Goal: Information Seeking & Learning: Learn about a topic

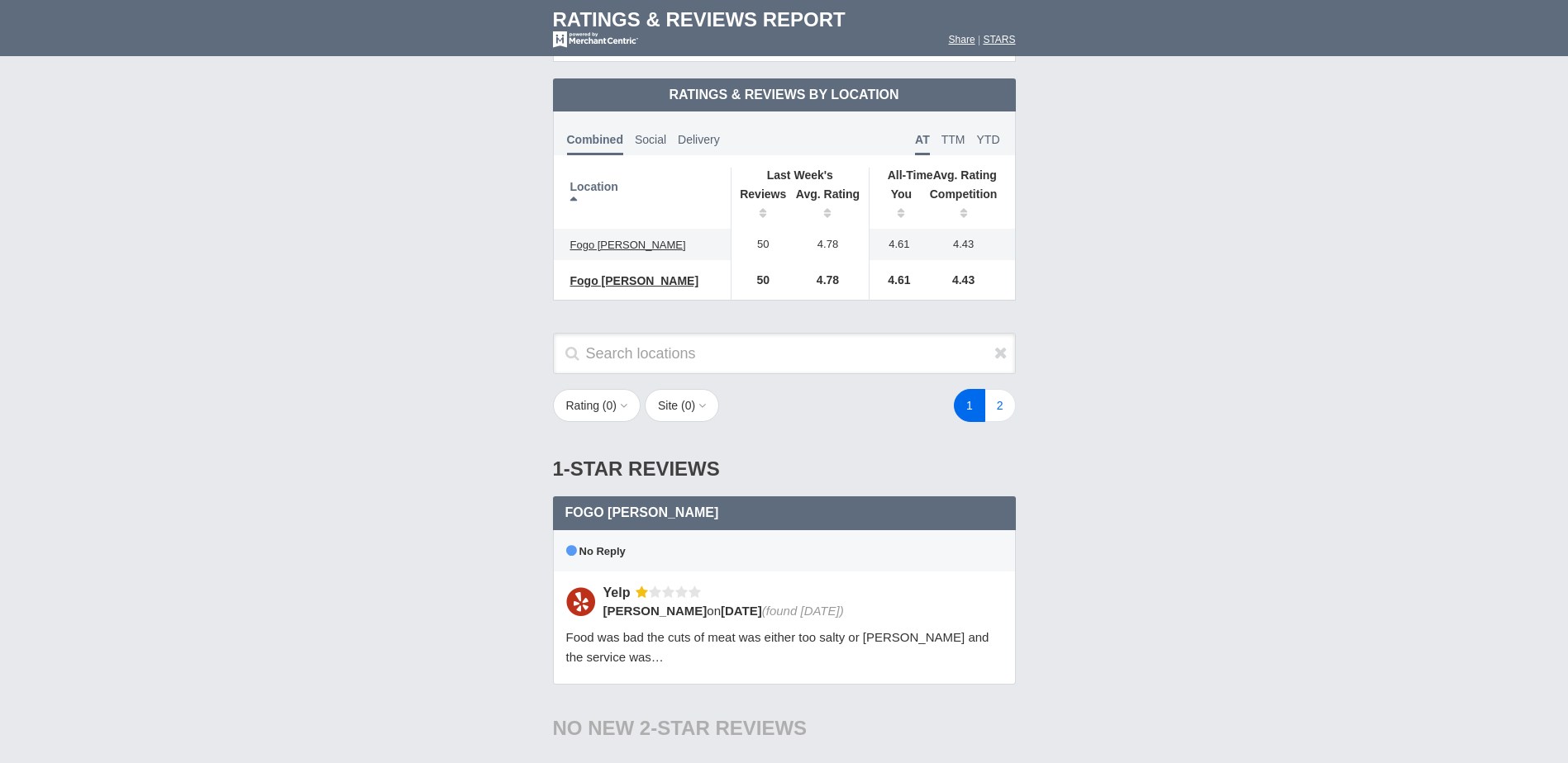
scroll to position [991, 0]
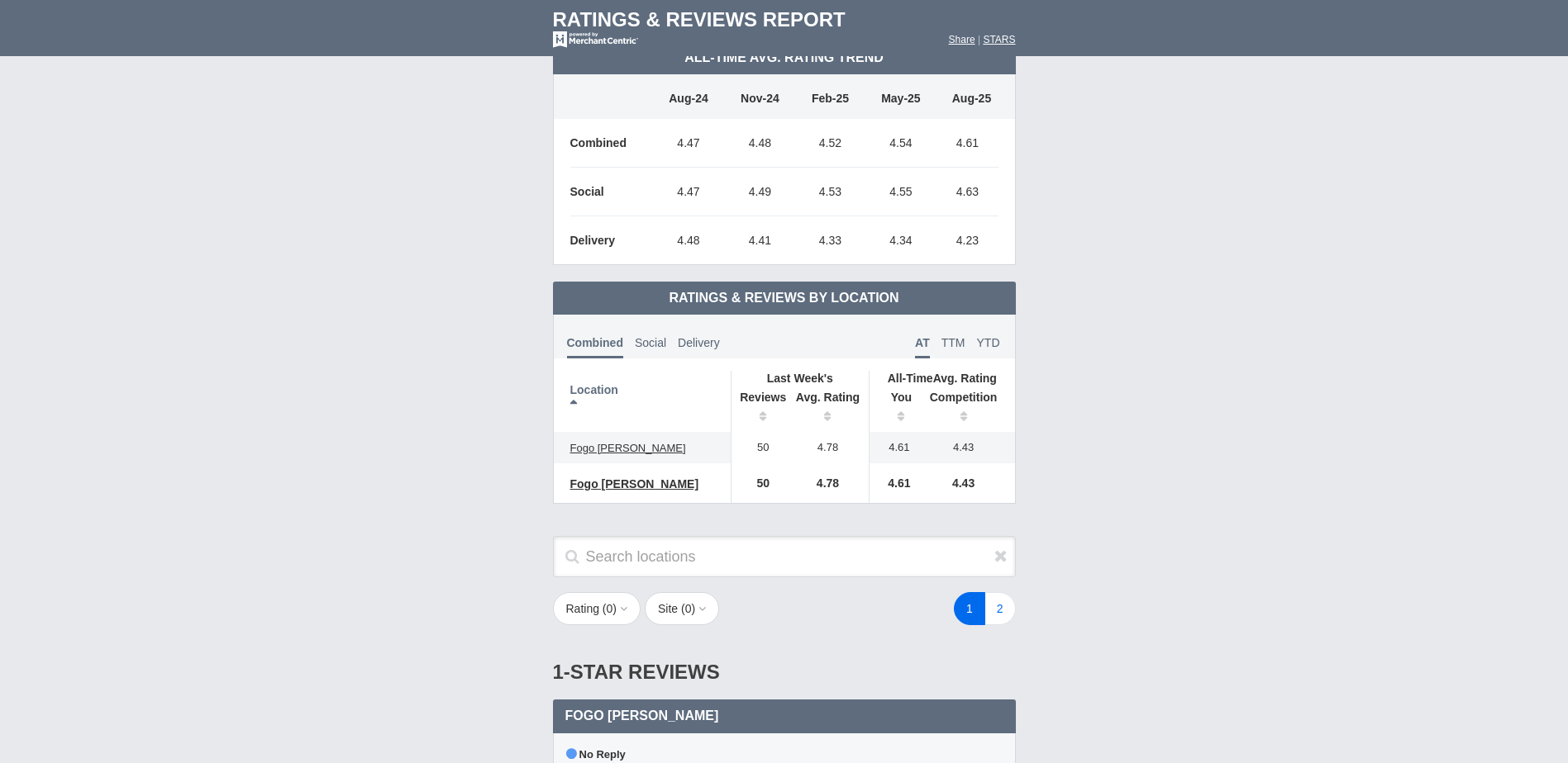
scroll to position [744, 0]
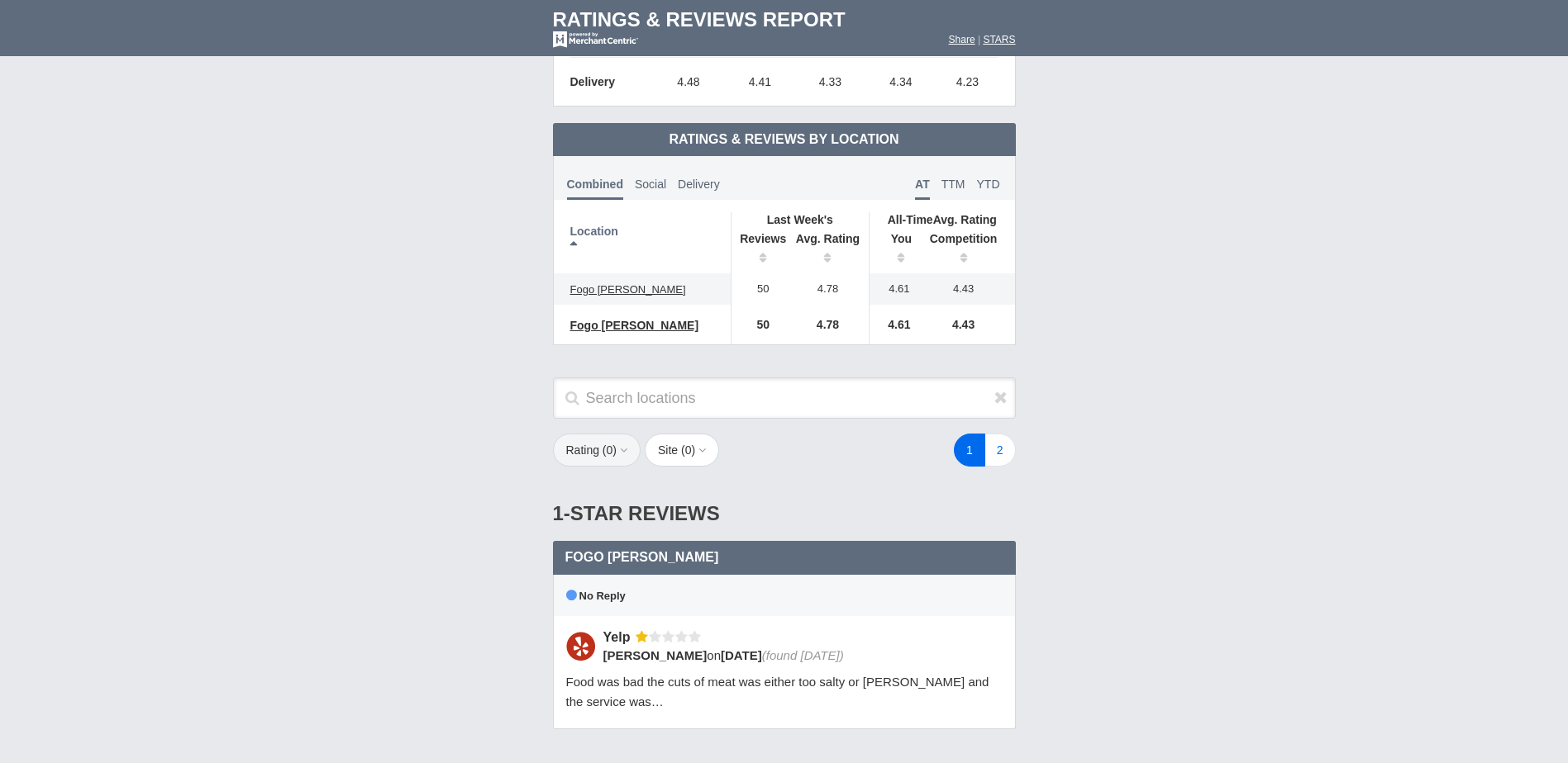
click at [616, 459] on button "Rating ( 0 )" at bounding box center [597, 450] width 88 height 33
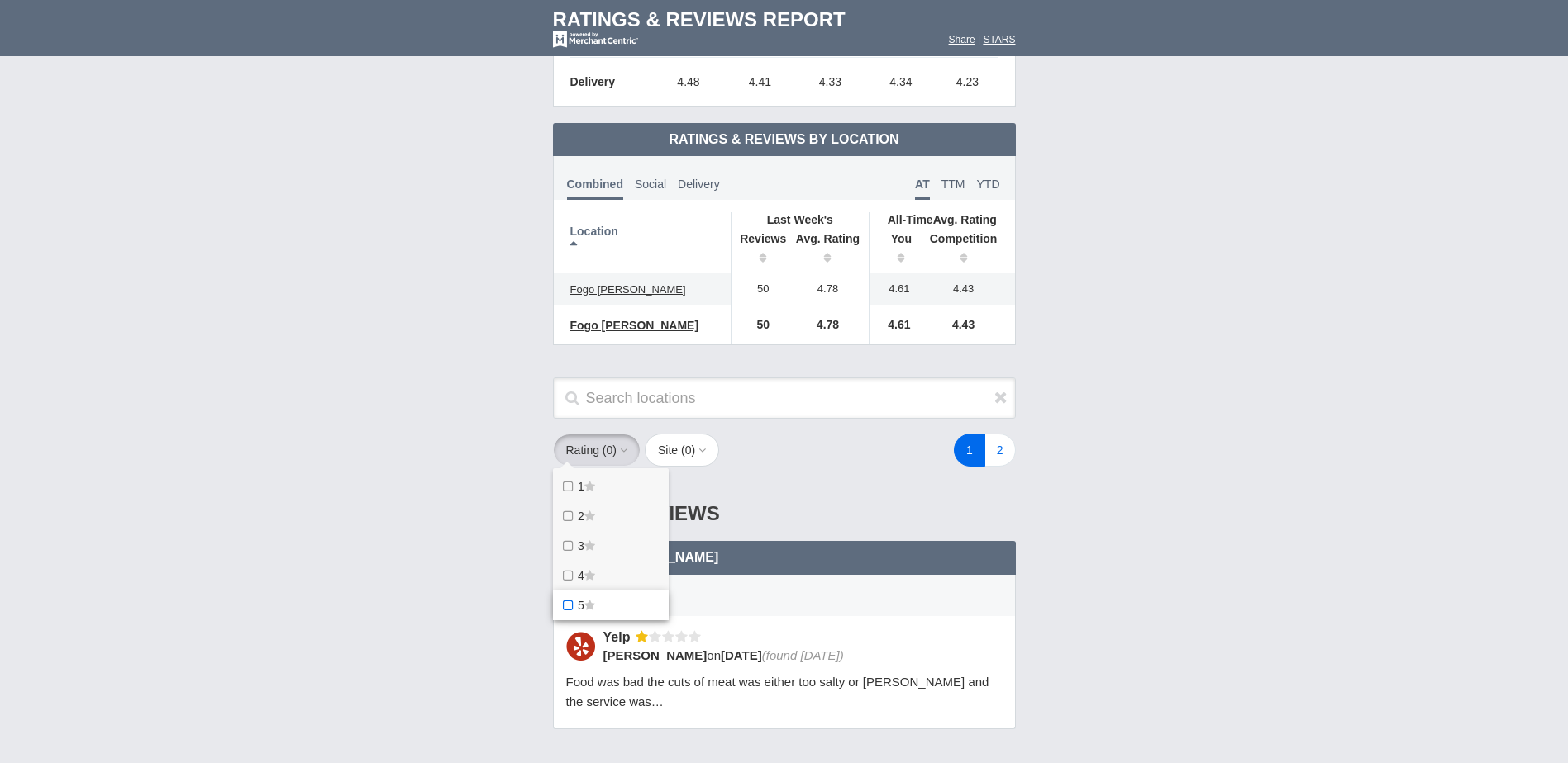
click at [579, 604] on span "5" at bounding box center [581, 605] width 6 height 13
click at [0, 0] on star "5" at bounding box center [0, 0] width 0 height 0
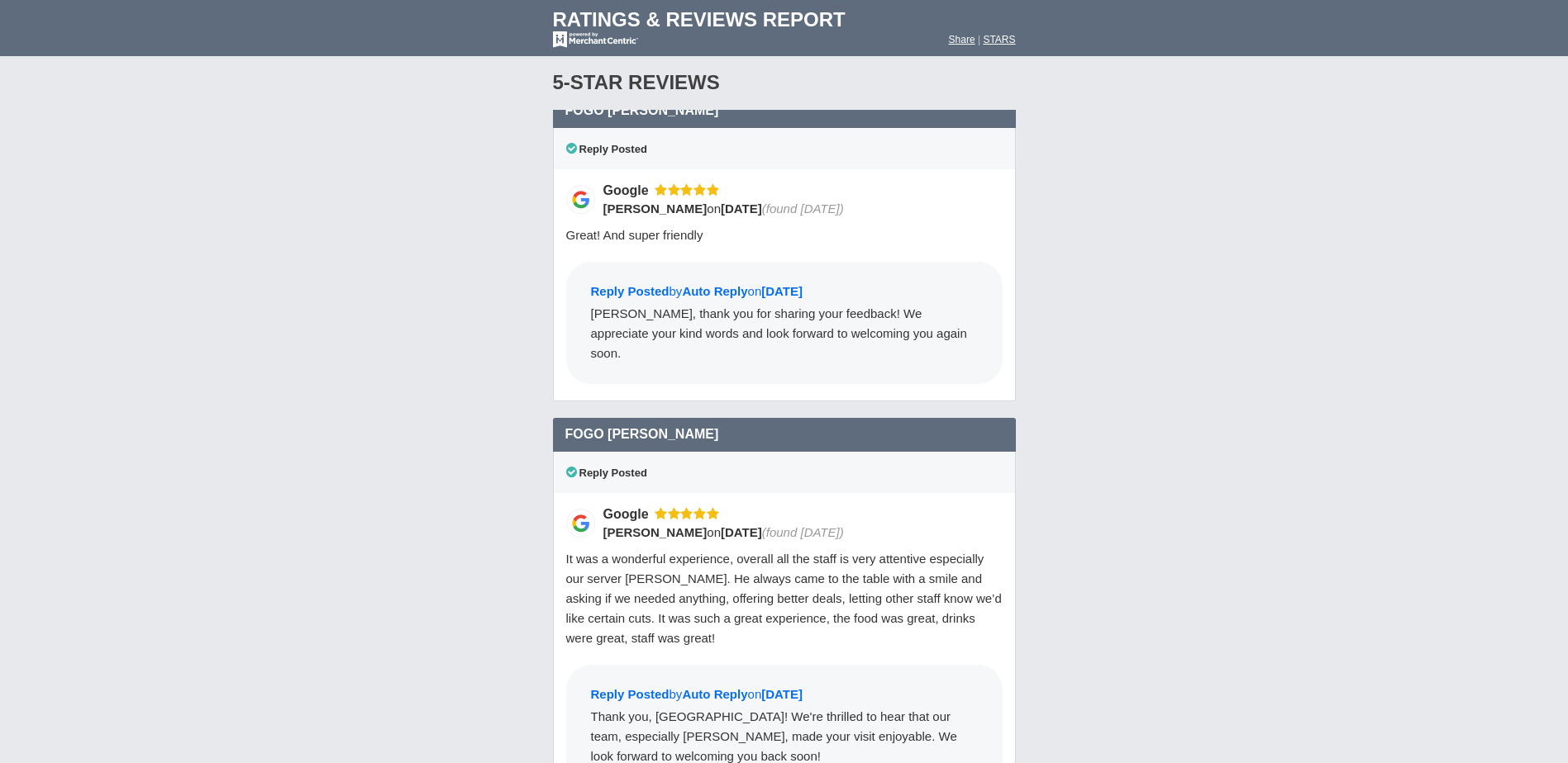
scroll to position [1321, 0]
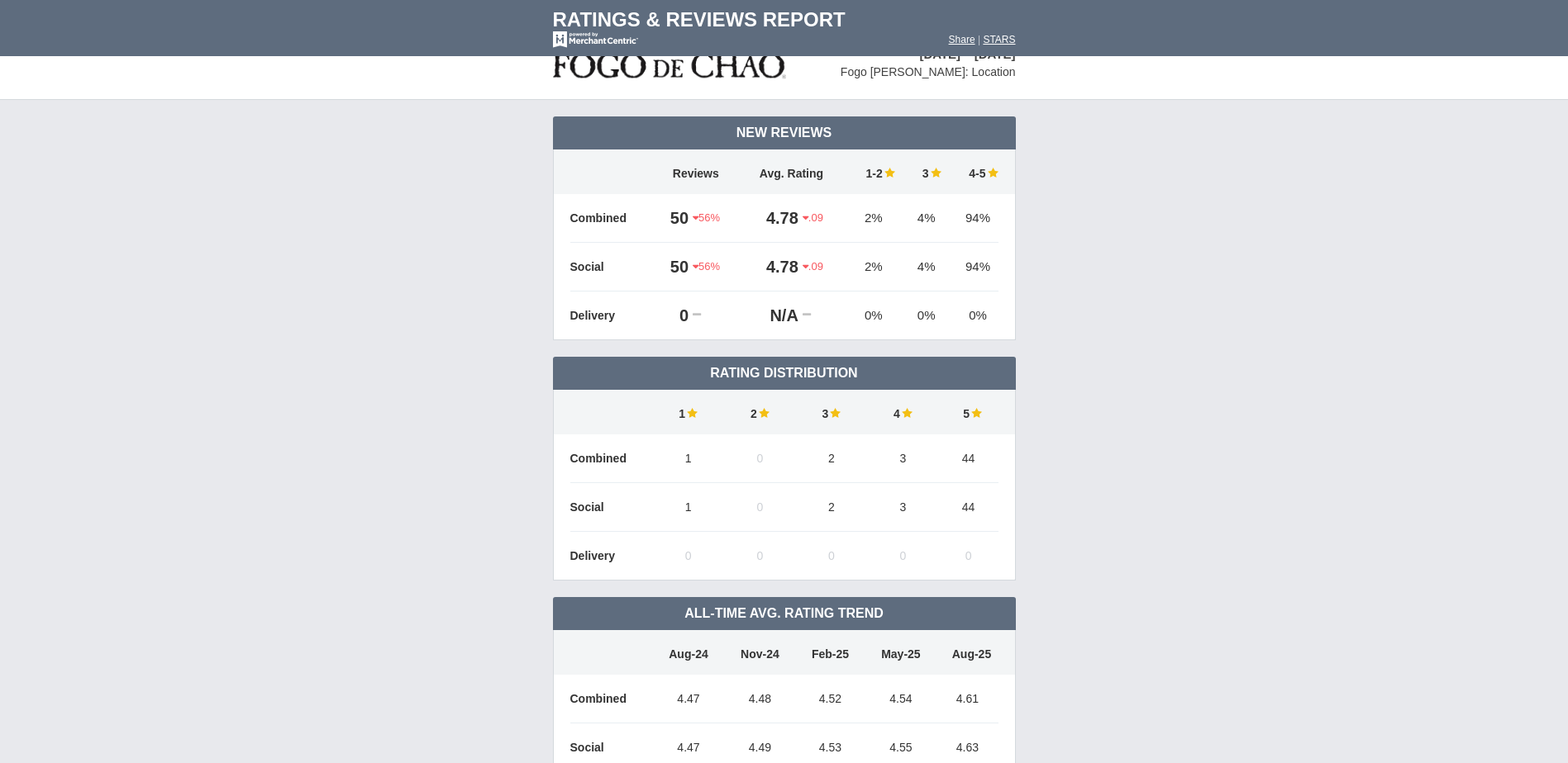
scroll to position [0, 0]
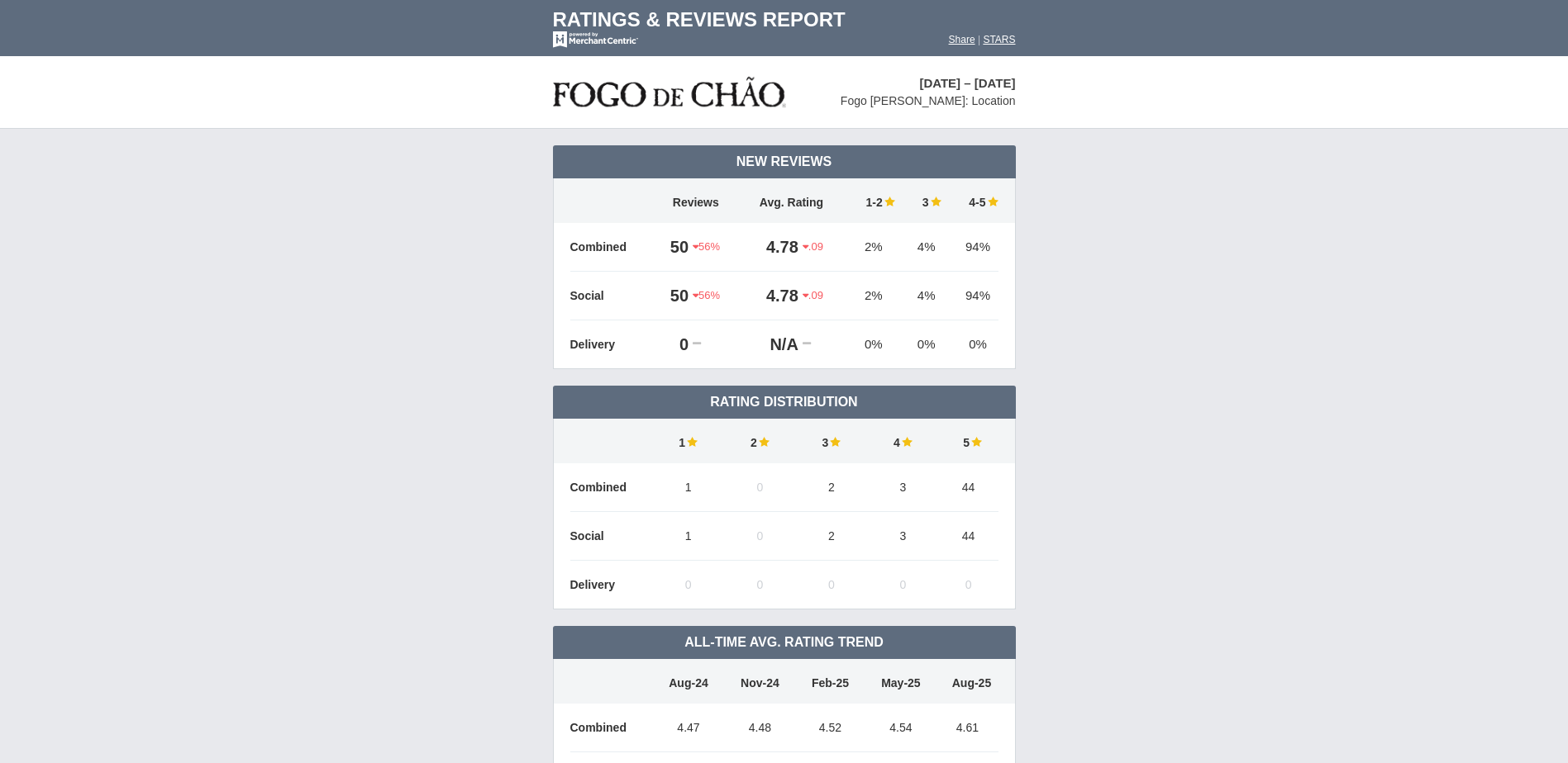
click at [1072, 492] on td "New Reviews 56%" at bounding box center [784, 498] width 1568 height 737
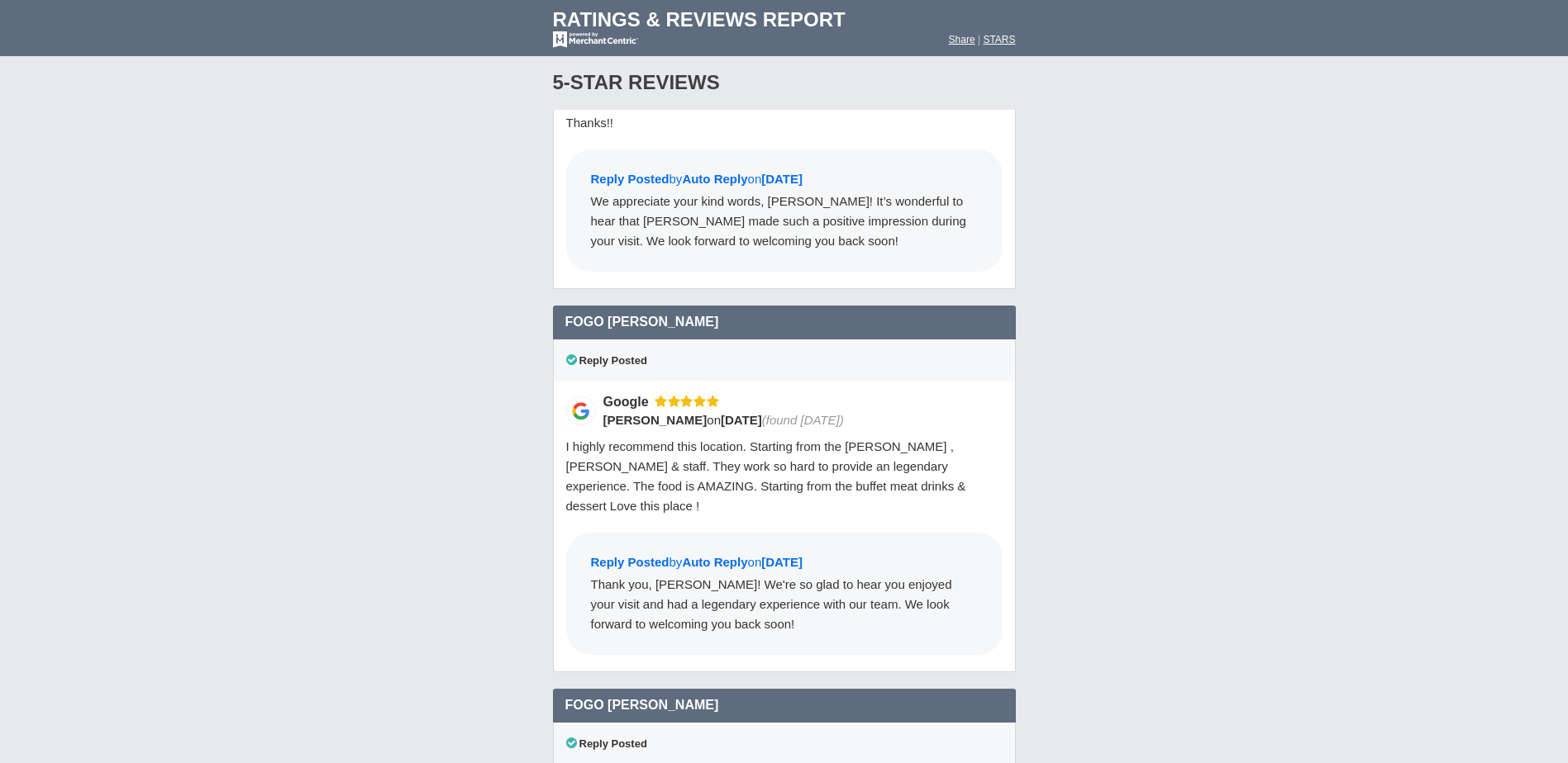
scroll to position [3800, 0]
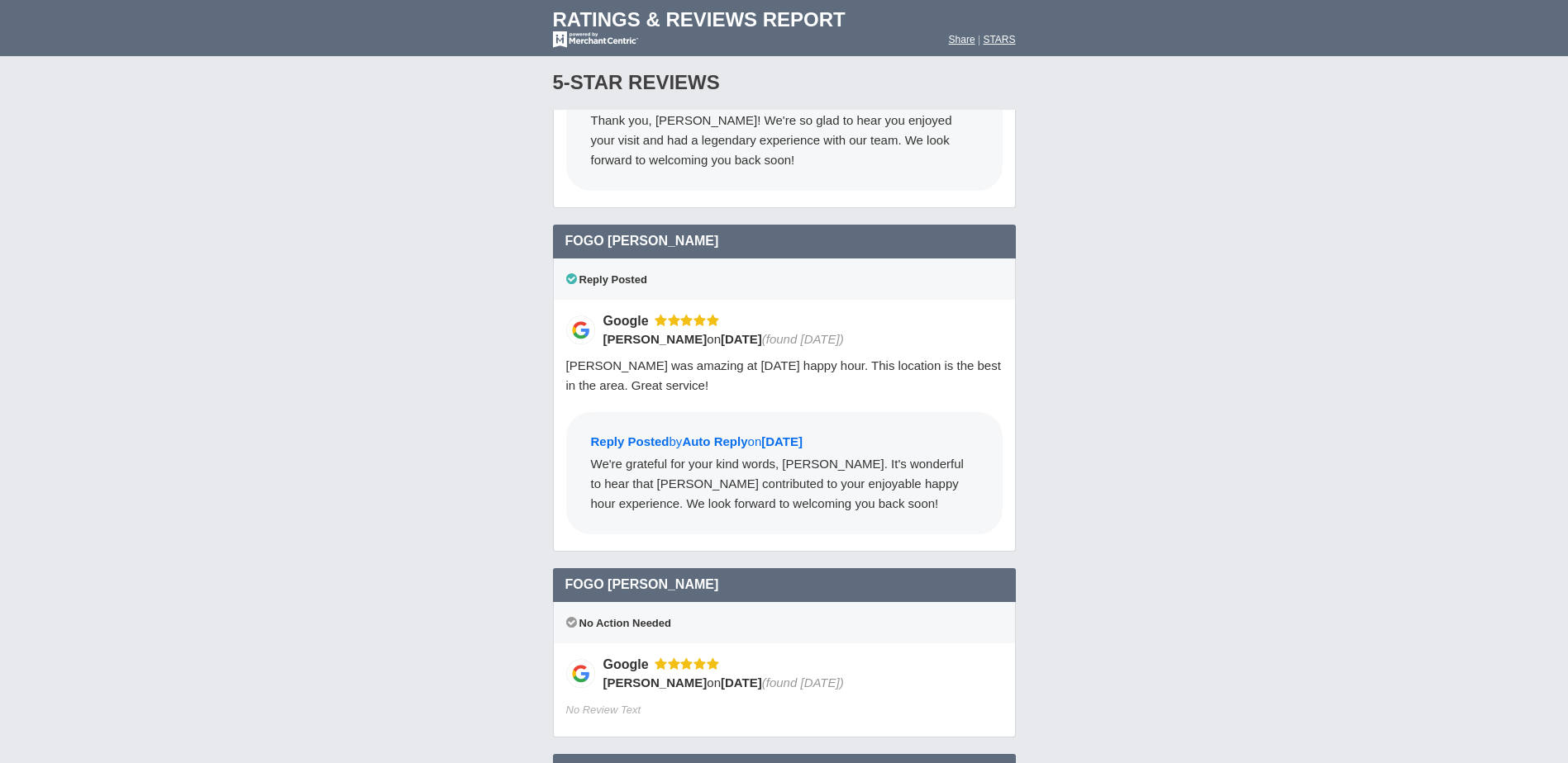
scroll to position [4213, 0]
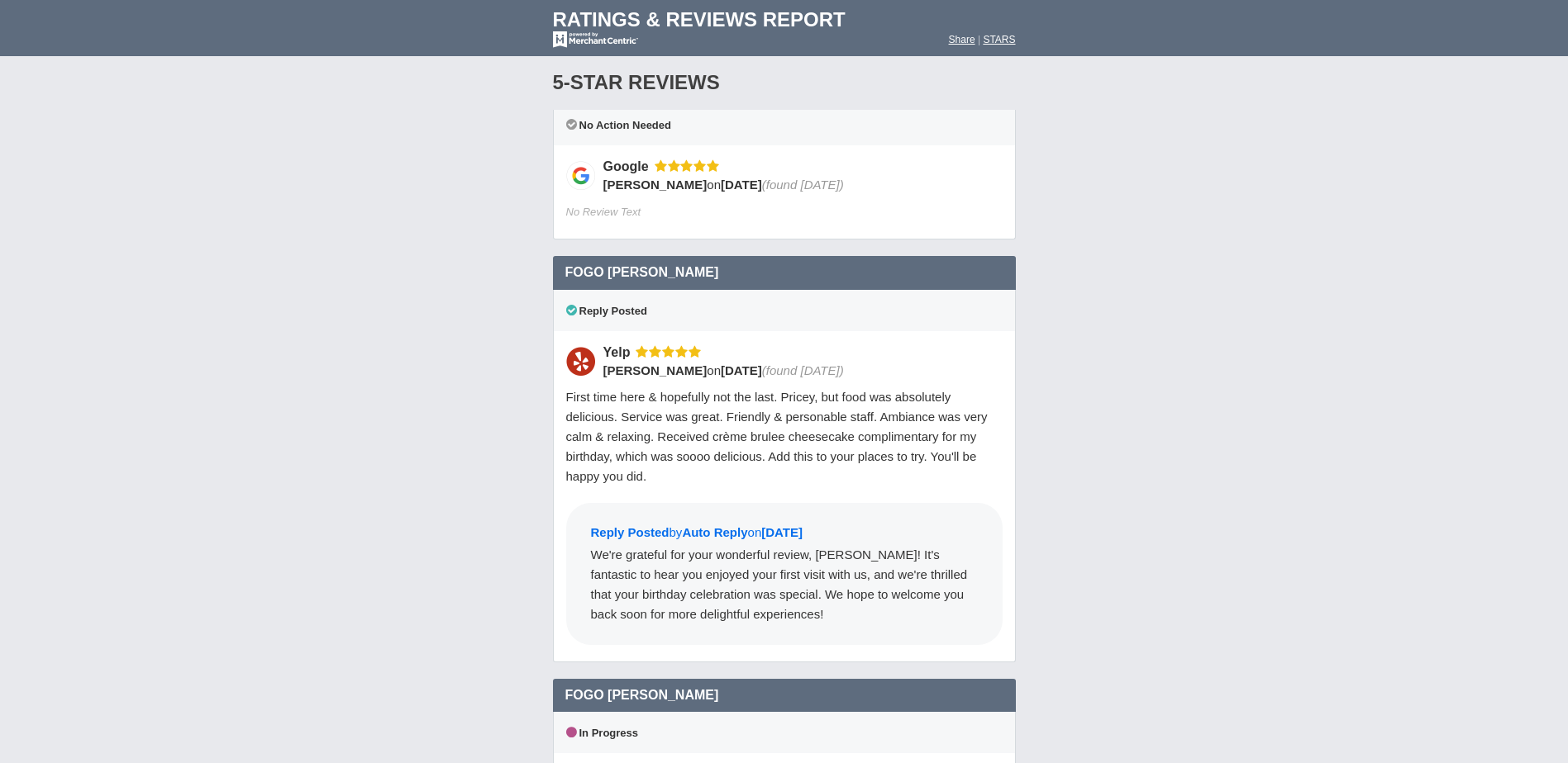
scroll to position [4709, 0]
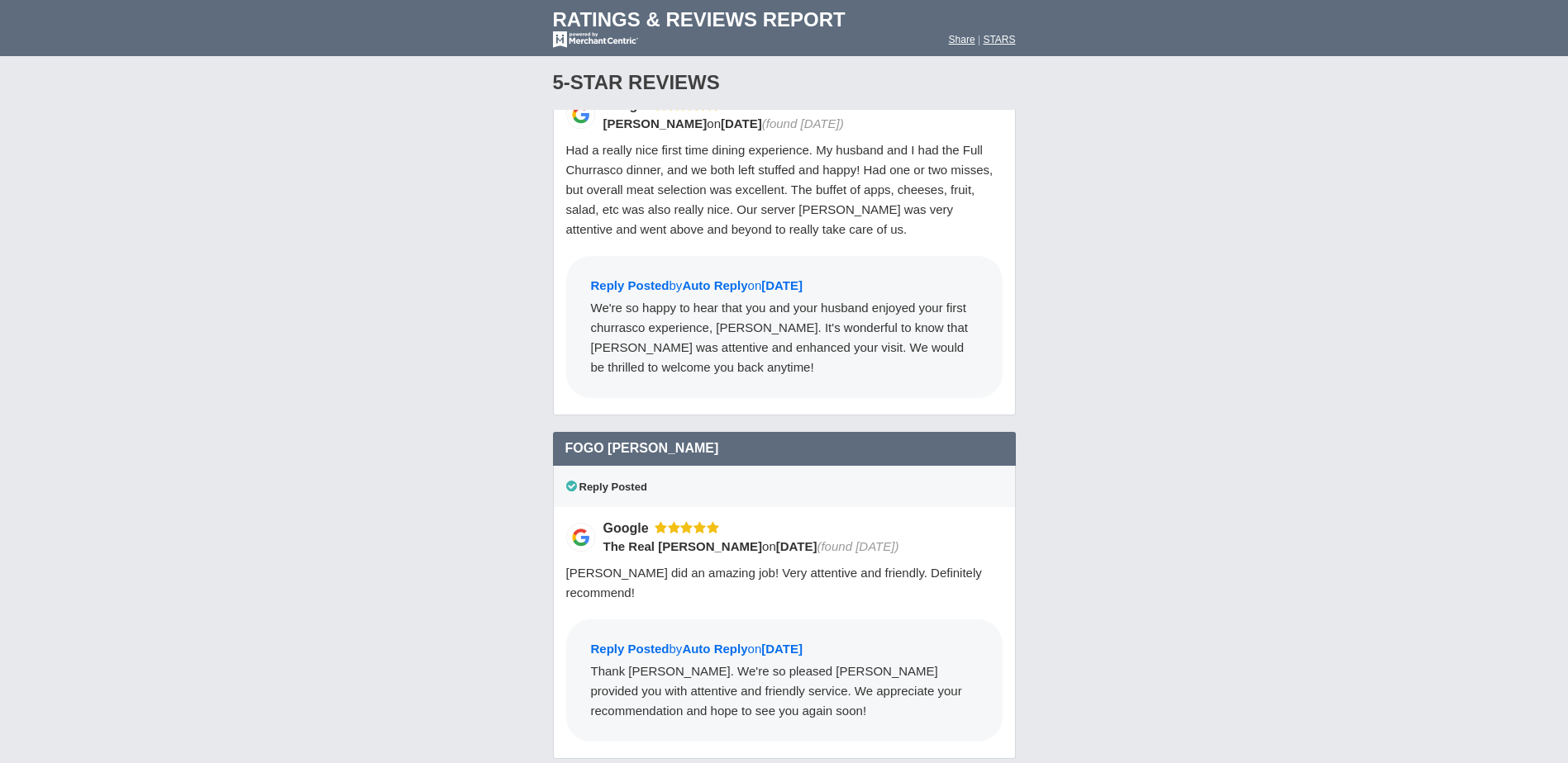
scroll to position [5617, 0]
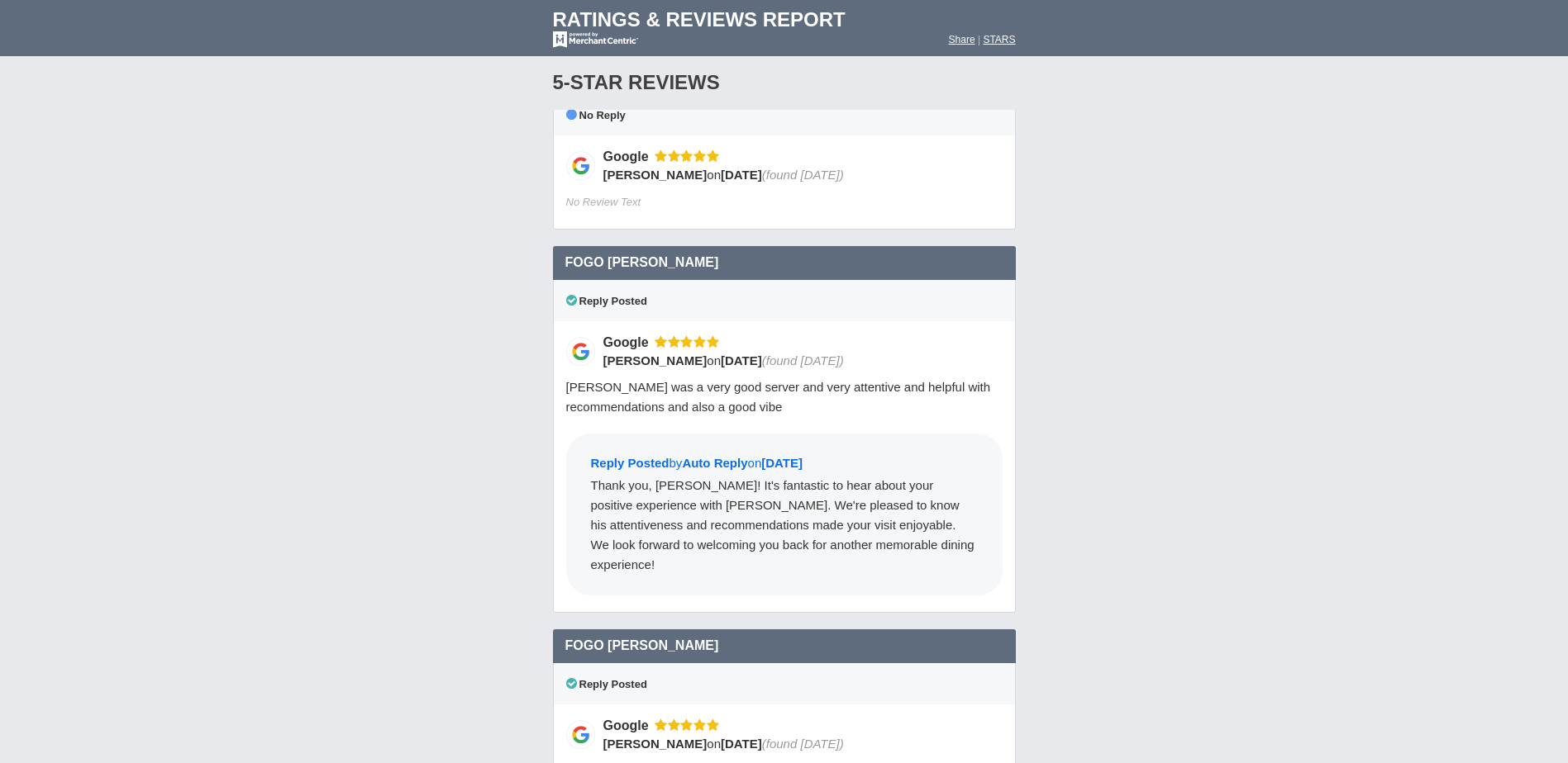
scroll to position [6278, 0]
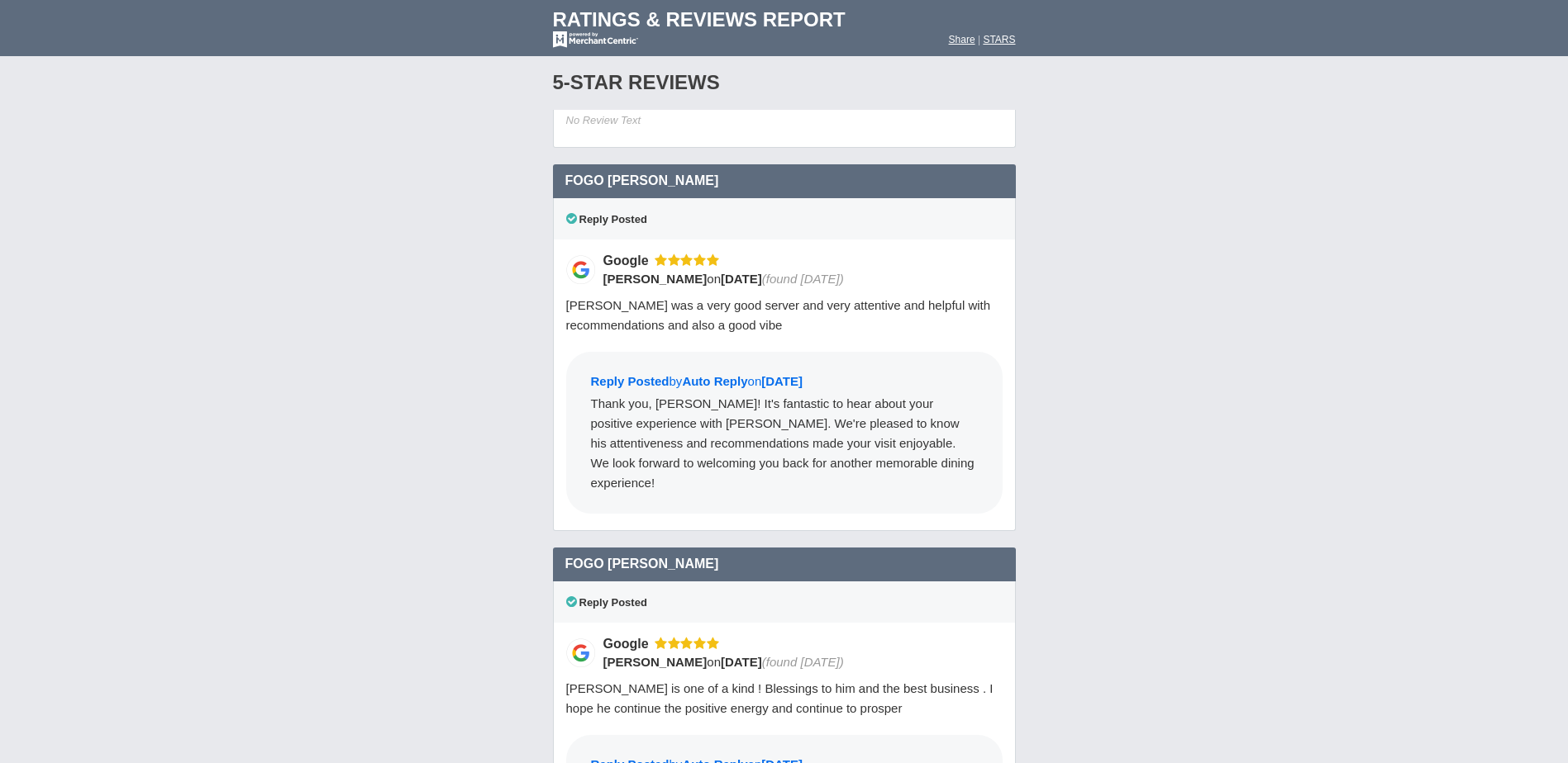
scroll to position [6361, 0]
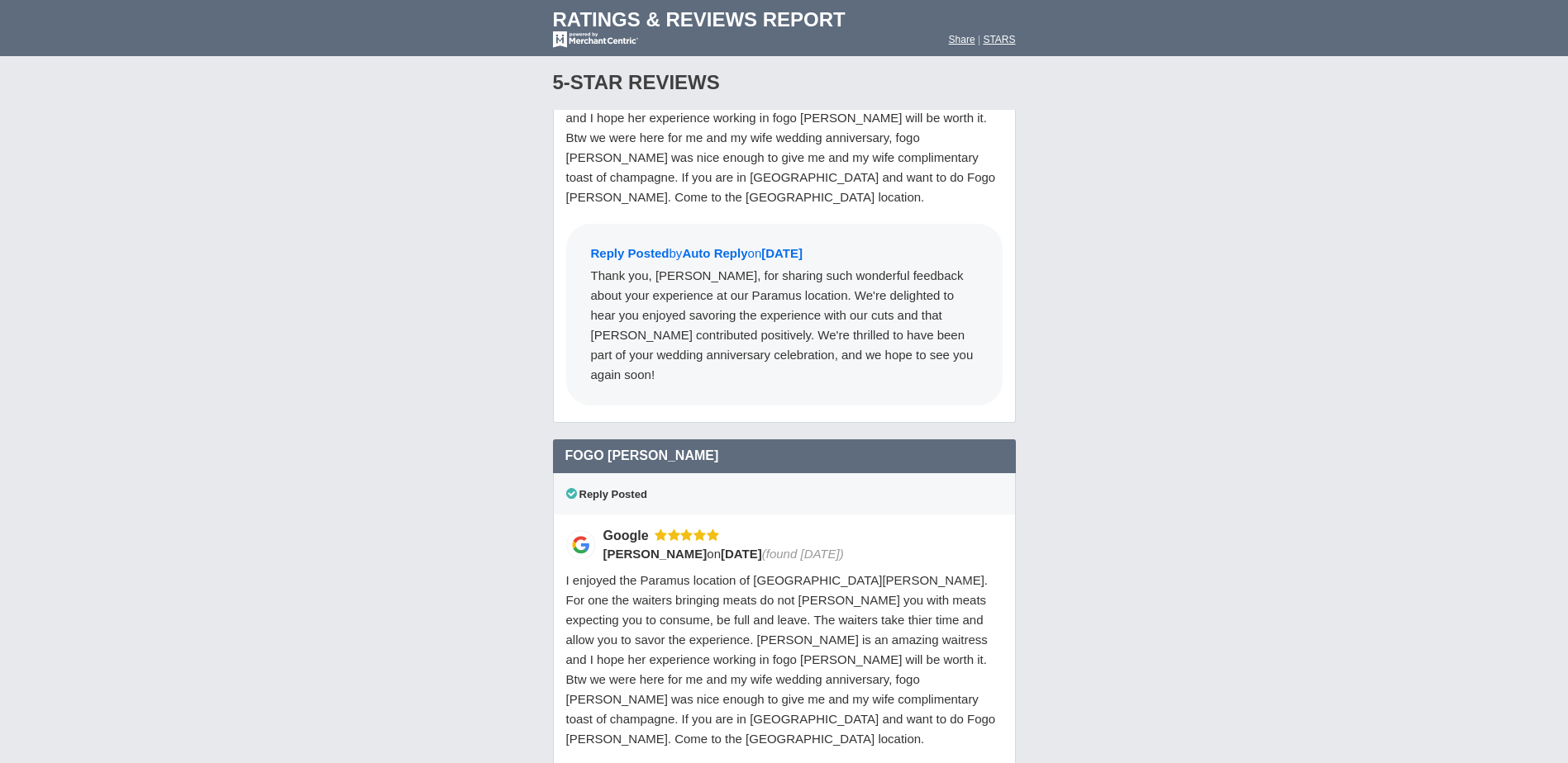
scroll to position [7352, 0]
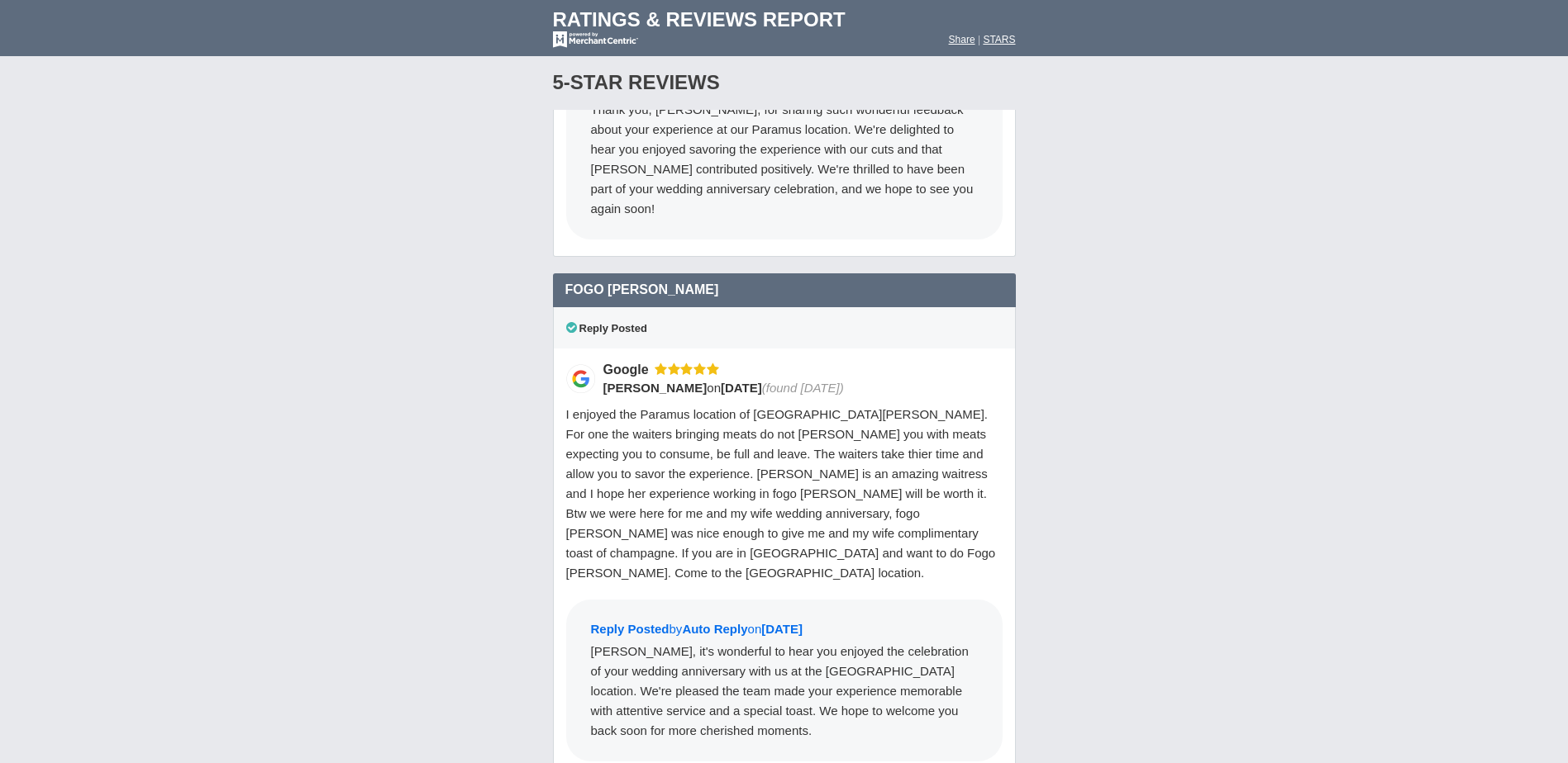
scroll to position [7517, 0]
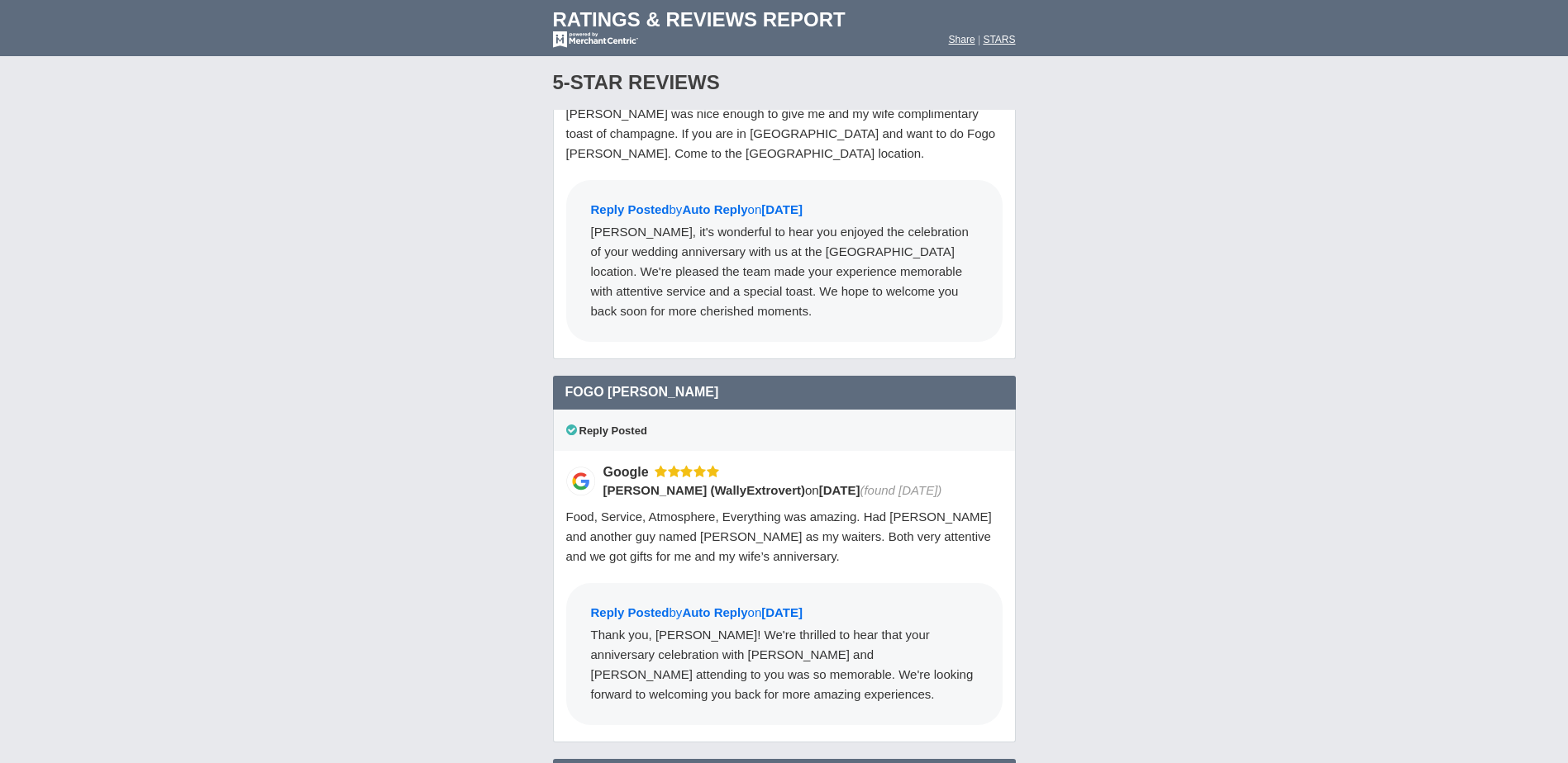
scroll to position [8013, 0]
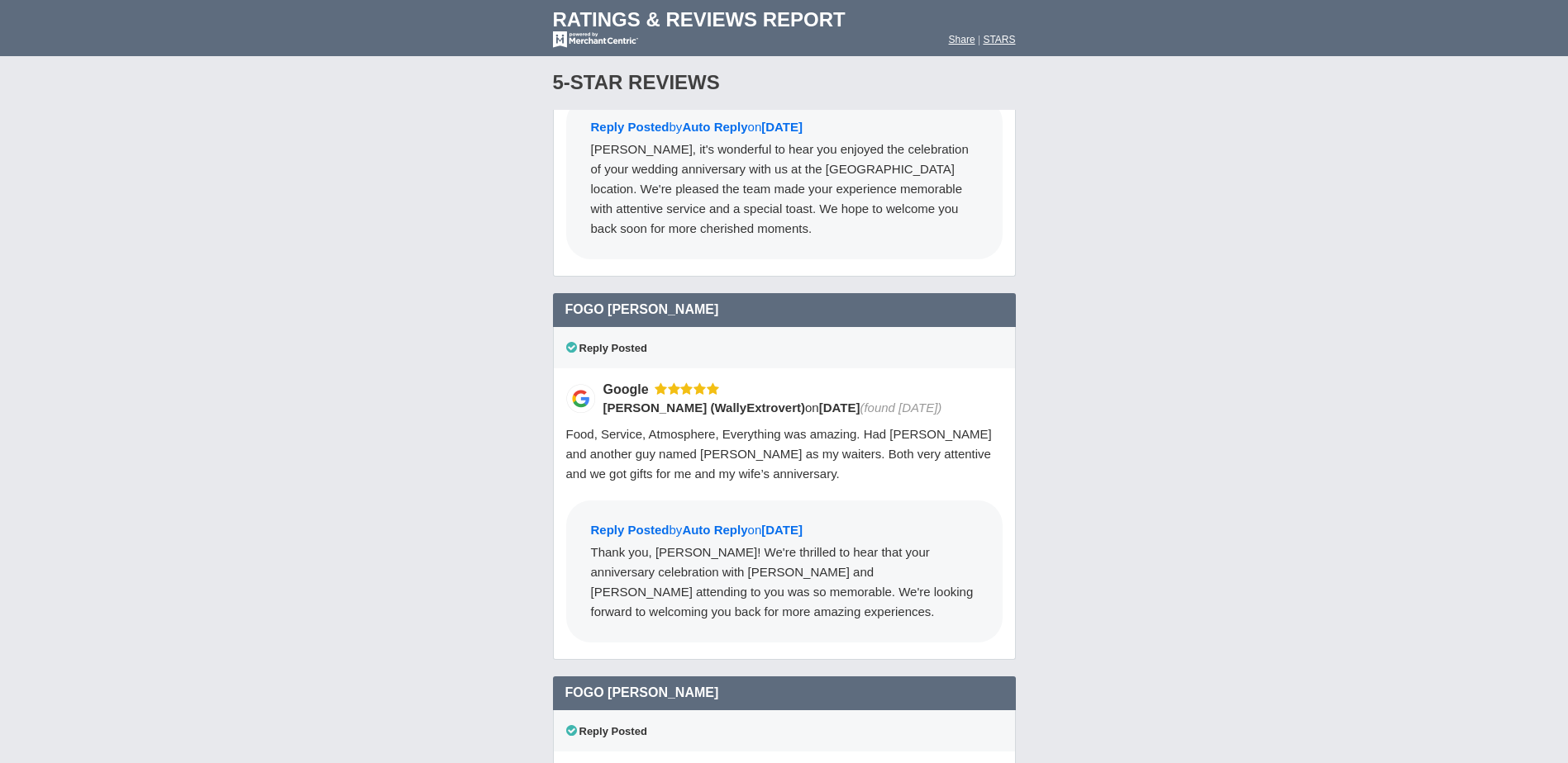
drag, startPoint x: 1366, startPoint y: 320, endPoint x: 1272, endPoint y: 357, distance: 101.0
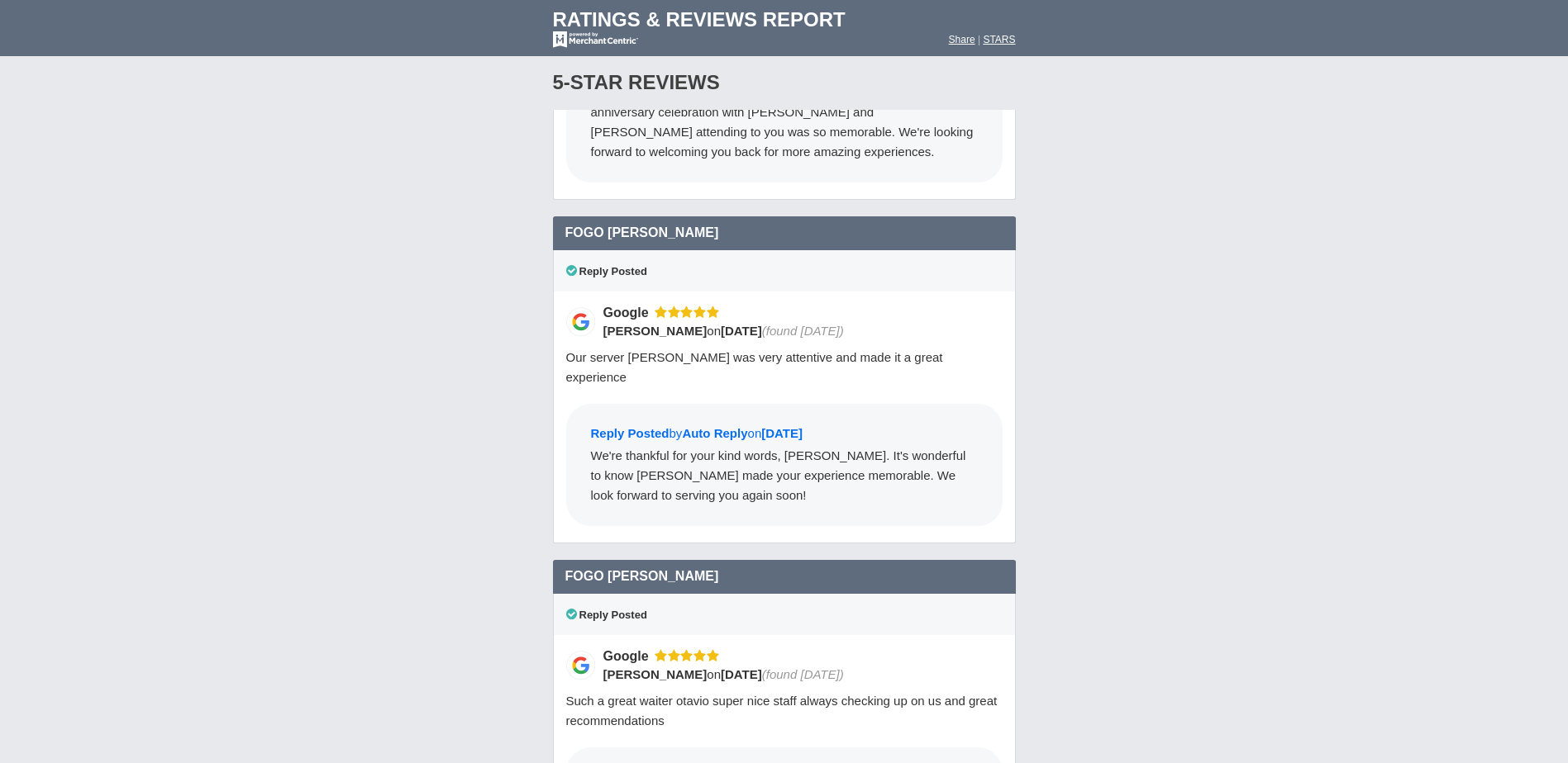
scroll to position [8509, 0]
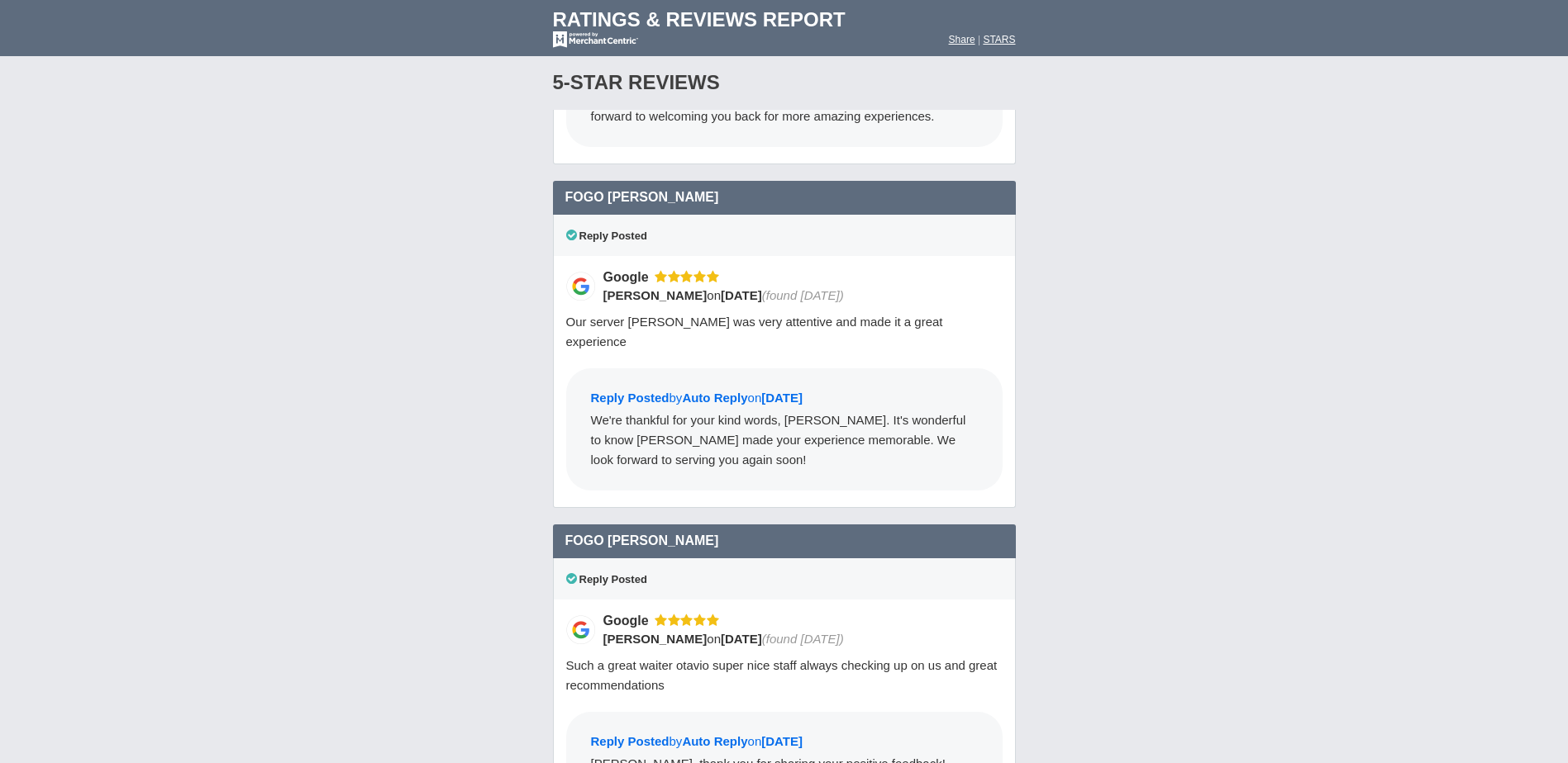
click at [1173, 288] on div "Loading Reviews... Search locations Rating ( 1 ) 1 2 3 4 5 0 ) Group Social Site" at bounding box center [784, 473] width 1568 height 15747
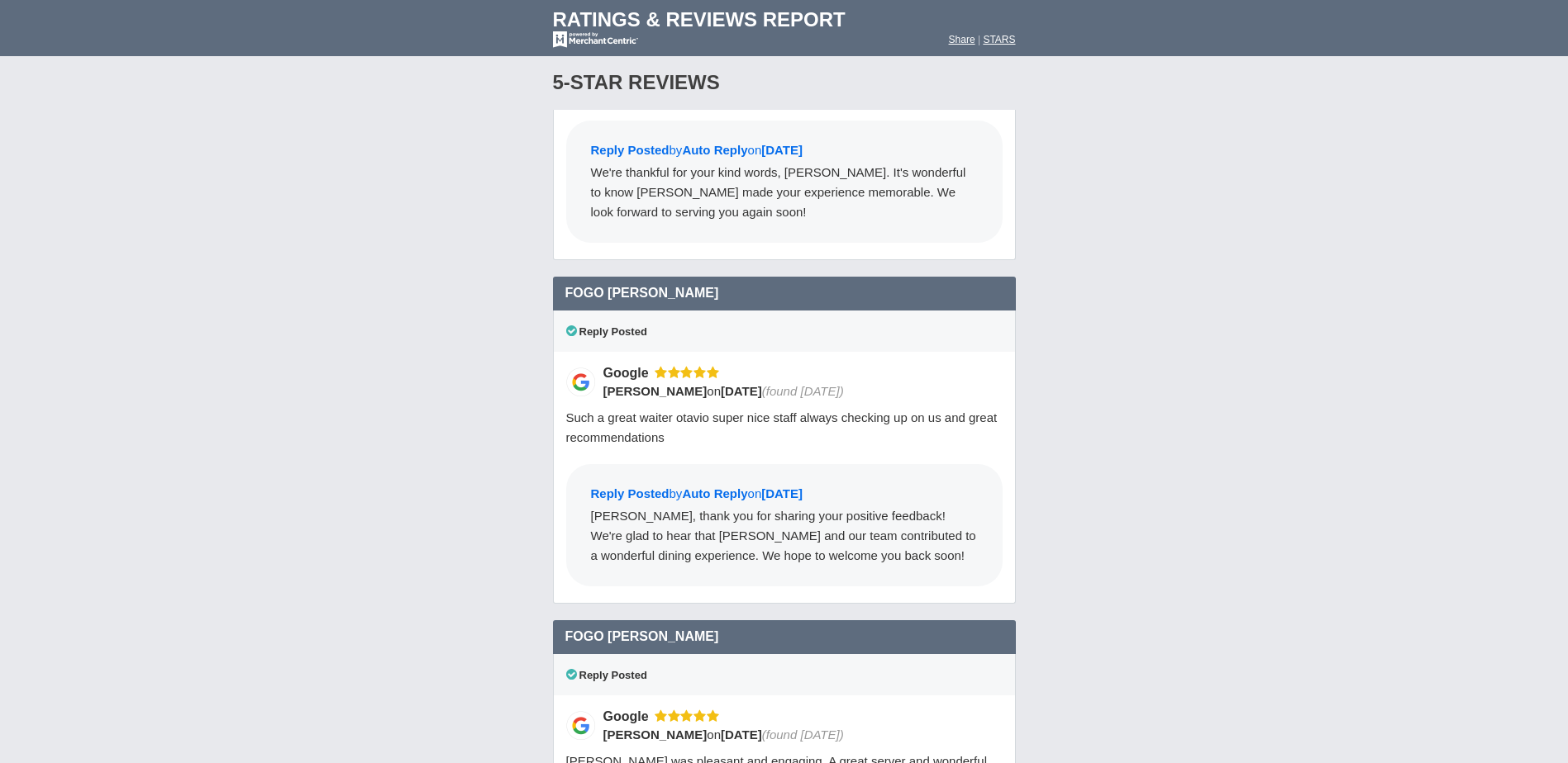
scroll to position [8840, 0]
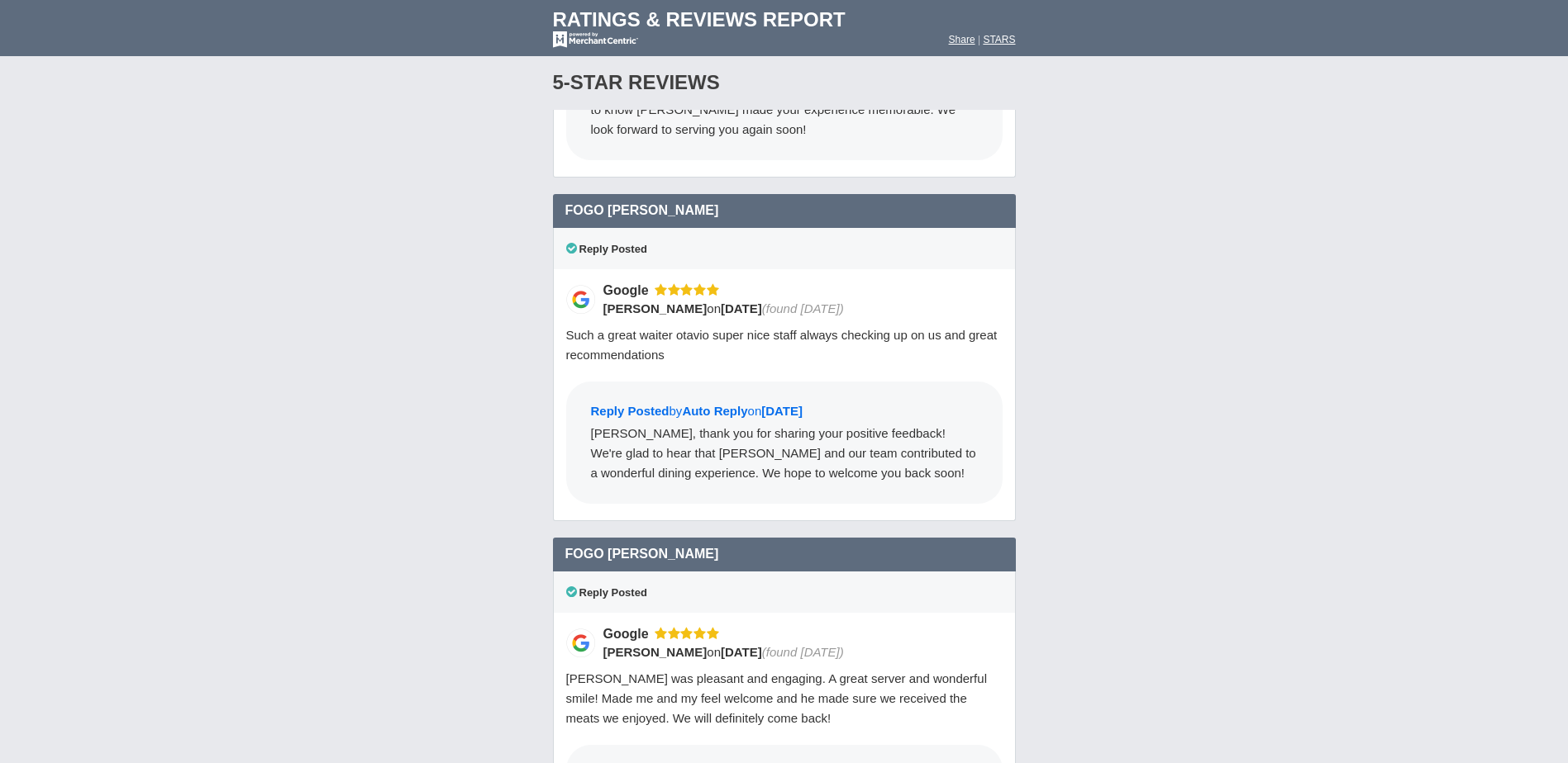
drag, startPoint x: 1262, startPoint y: 366, endPoint x: 1279, endPoint y: 359, distance: 18.4
click at [1262, 366] on div "Loading Reviews... Search locations Rating ( 1 ) 1 2 3 4 5 0 ) Group Social Site" at bounding box center [784, 142] width 1568 height 15747
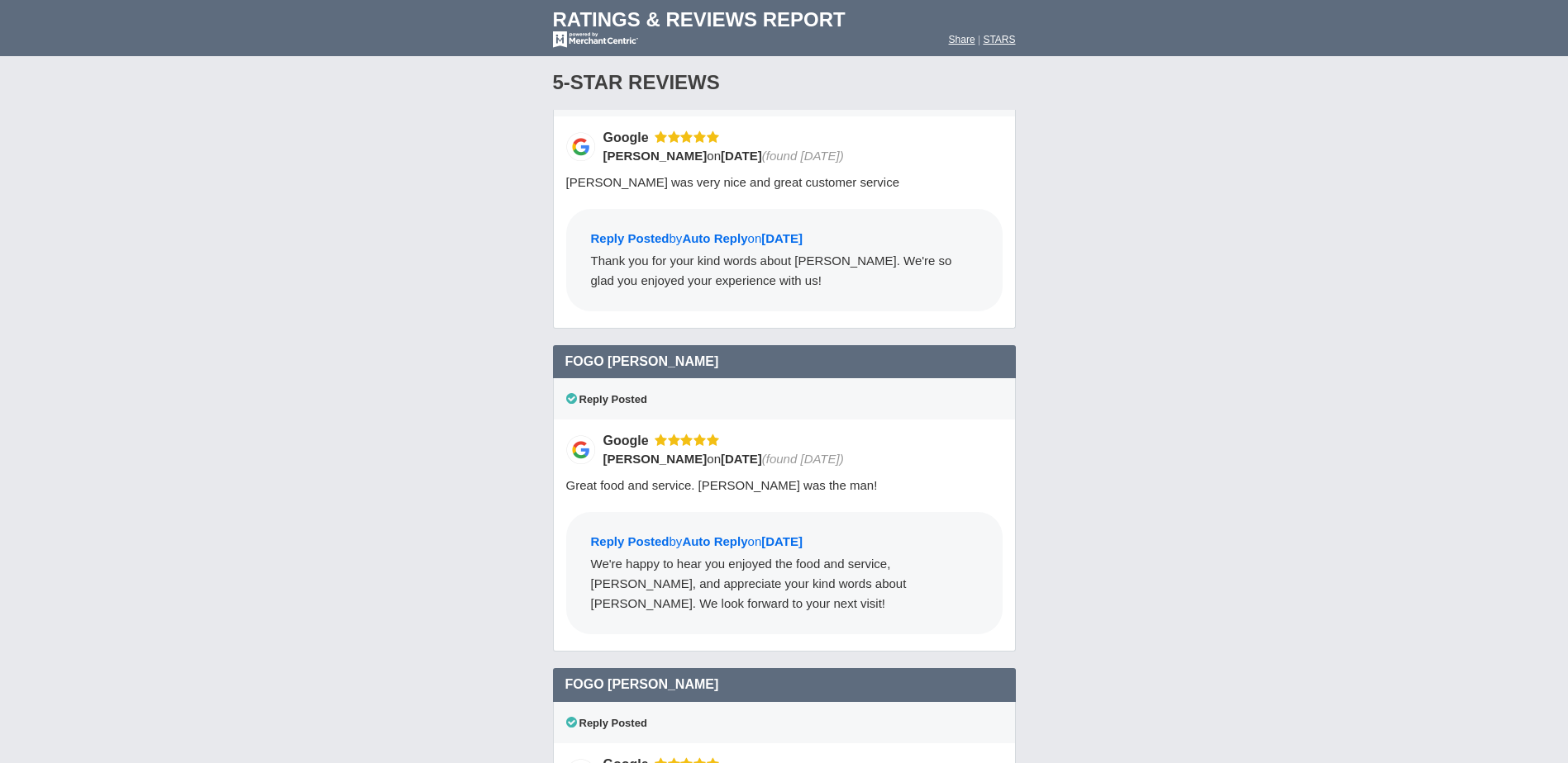
scroll to position [9748, 0]
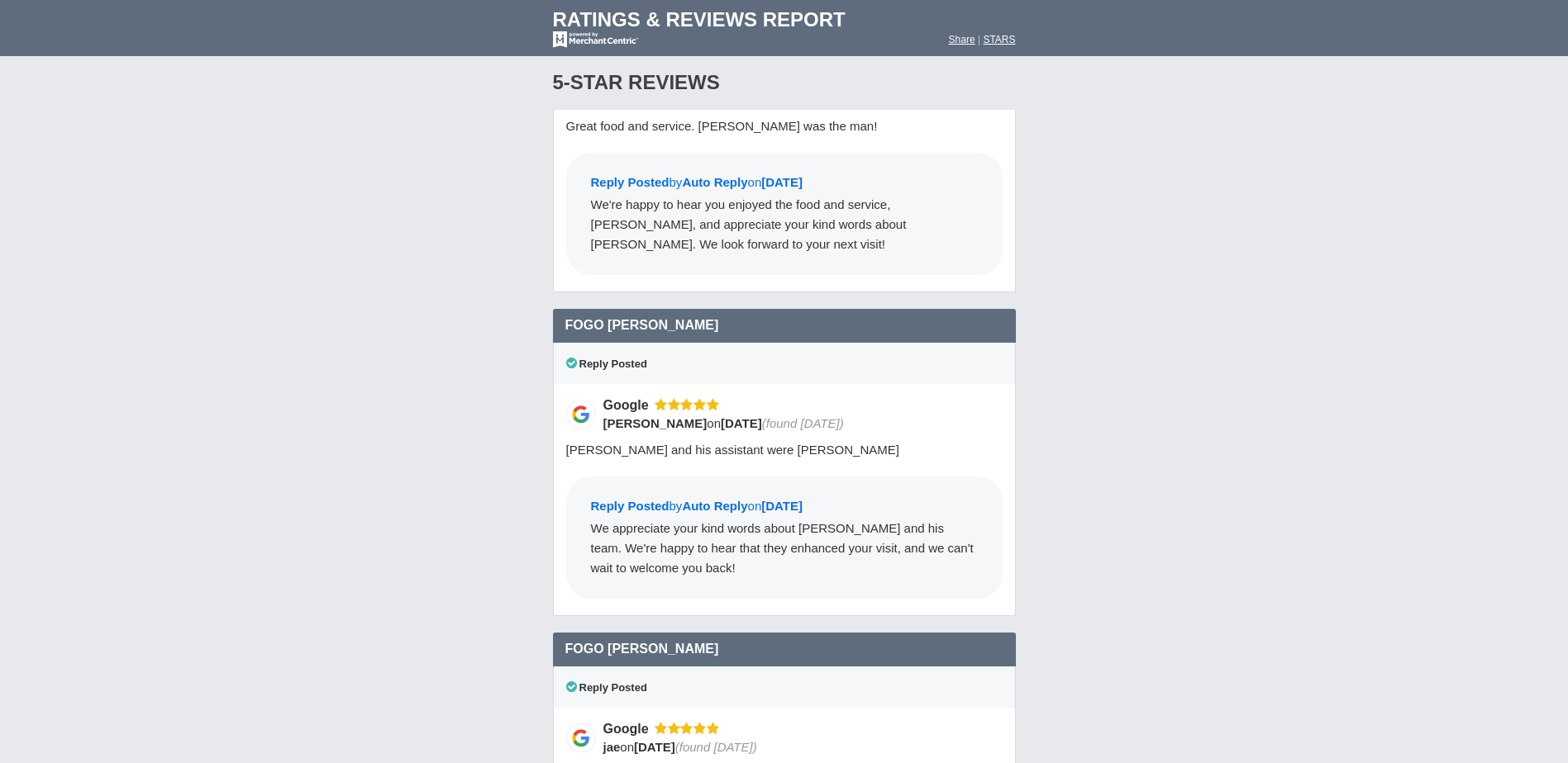
scroll to position [10161, 0]
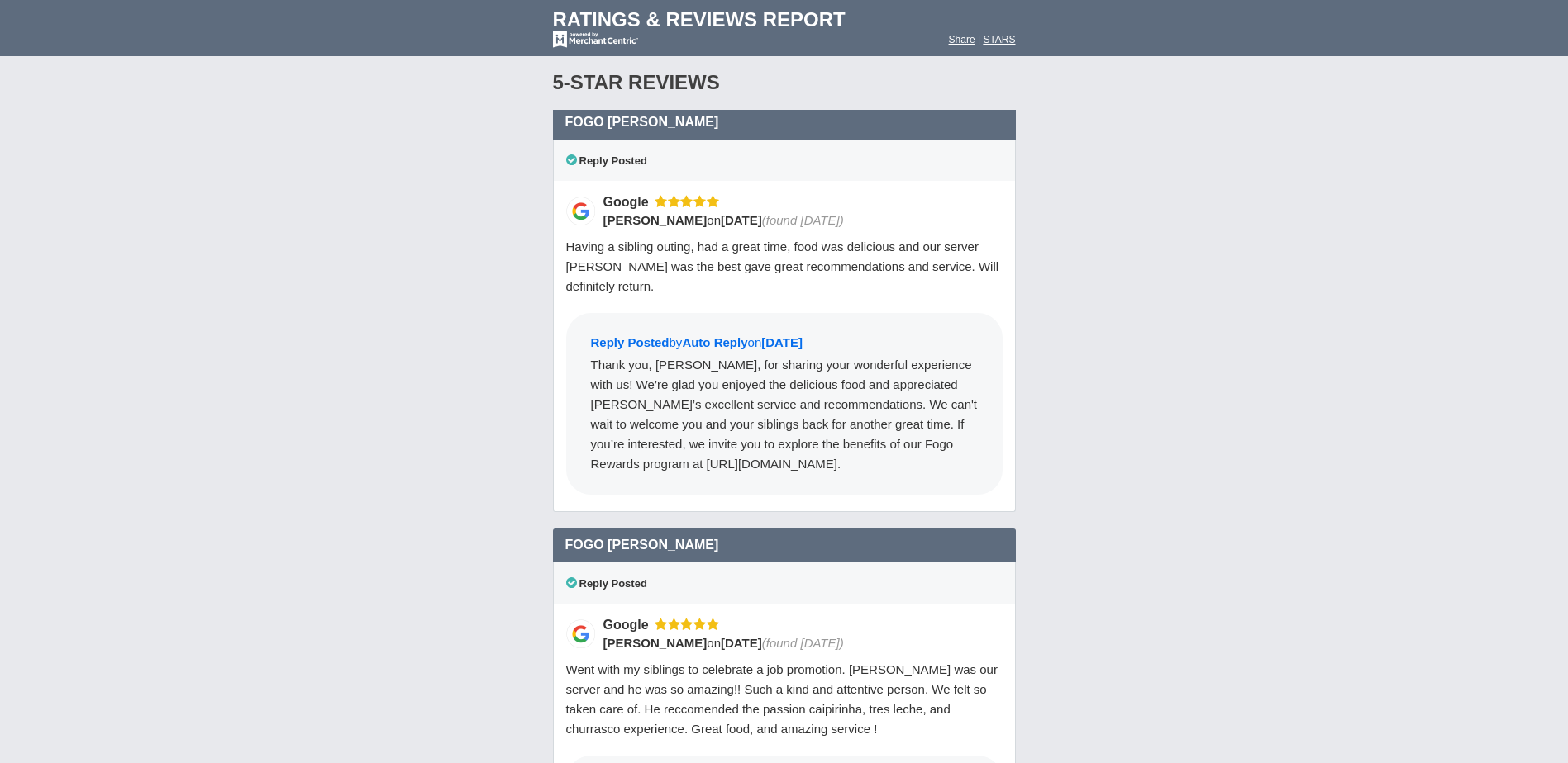
scroll to position [11152, 0]
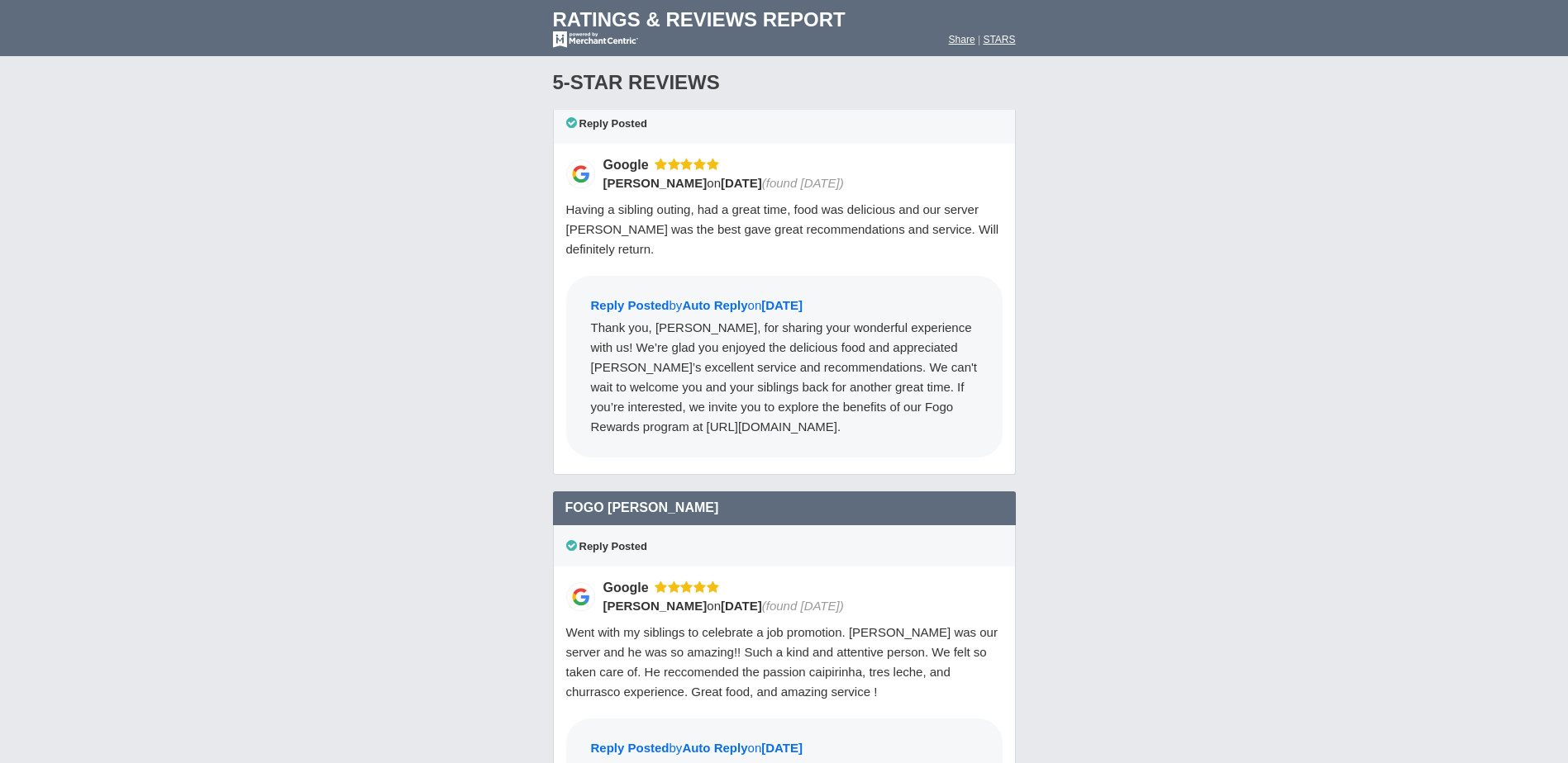
drag, startPoint x: 1220, startPoint y: 337, endPoint x: 1235, endPoint y: 337, distance: 15.0
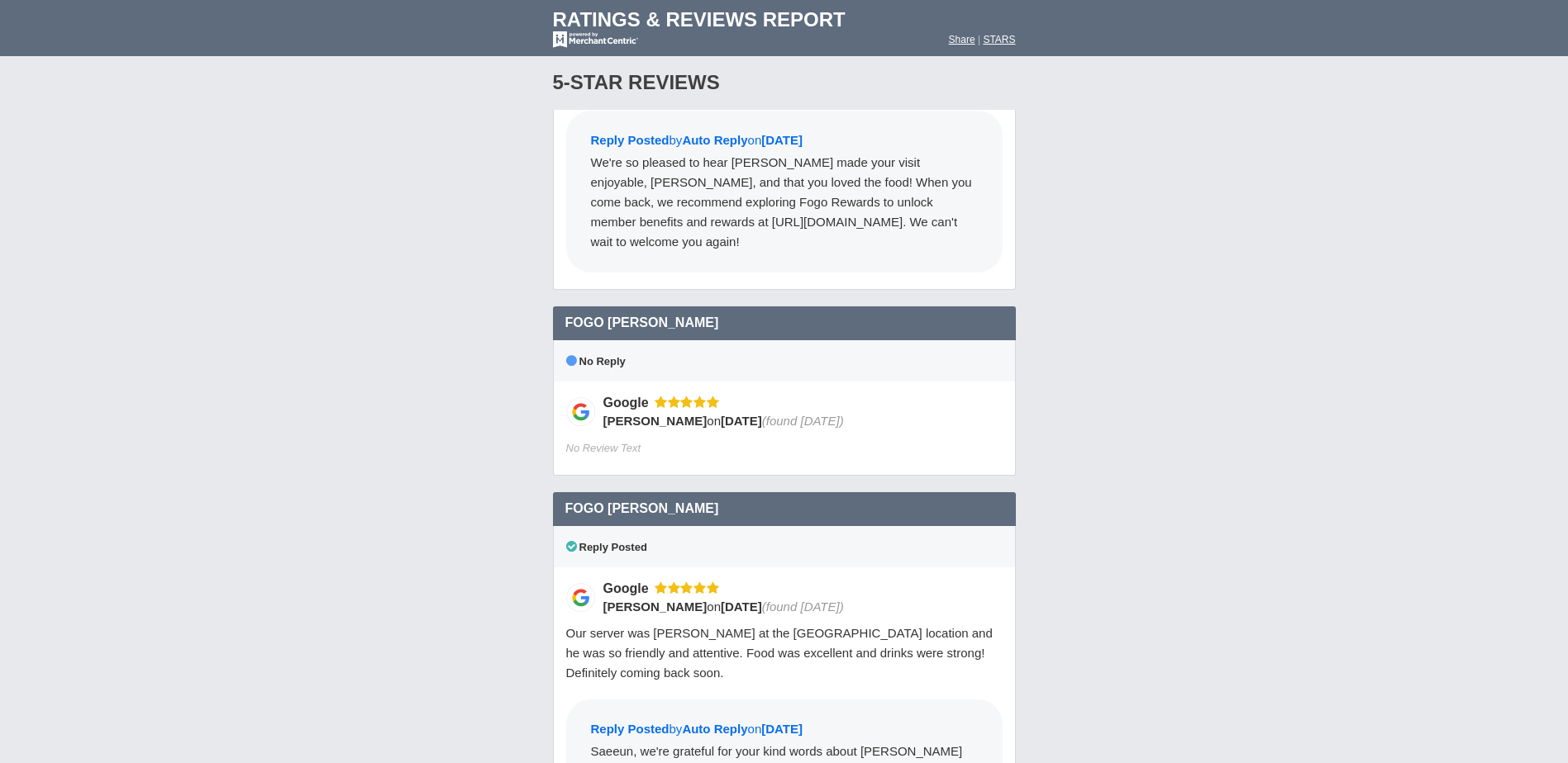
scroll to position [12144, 0]
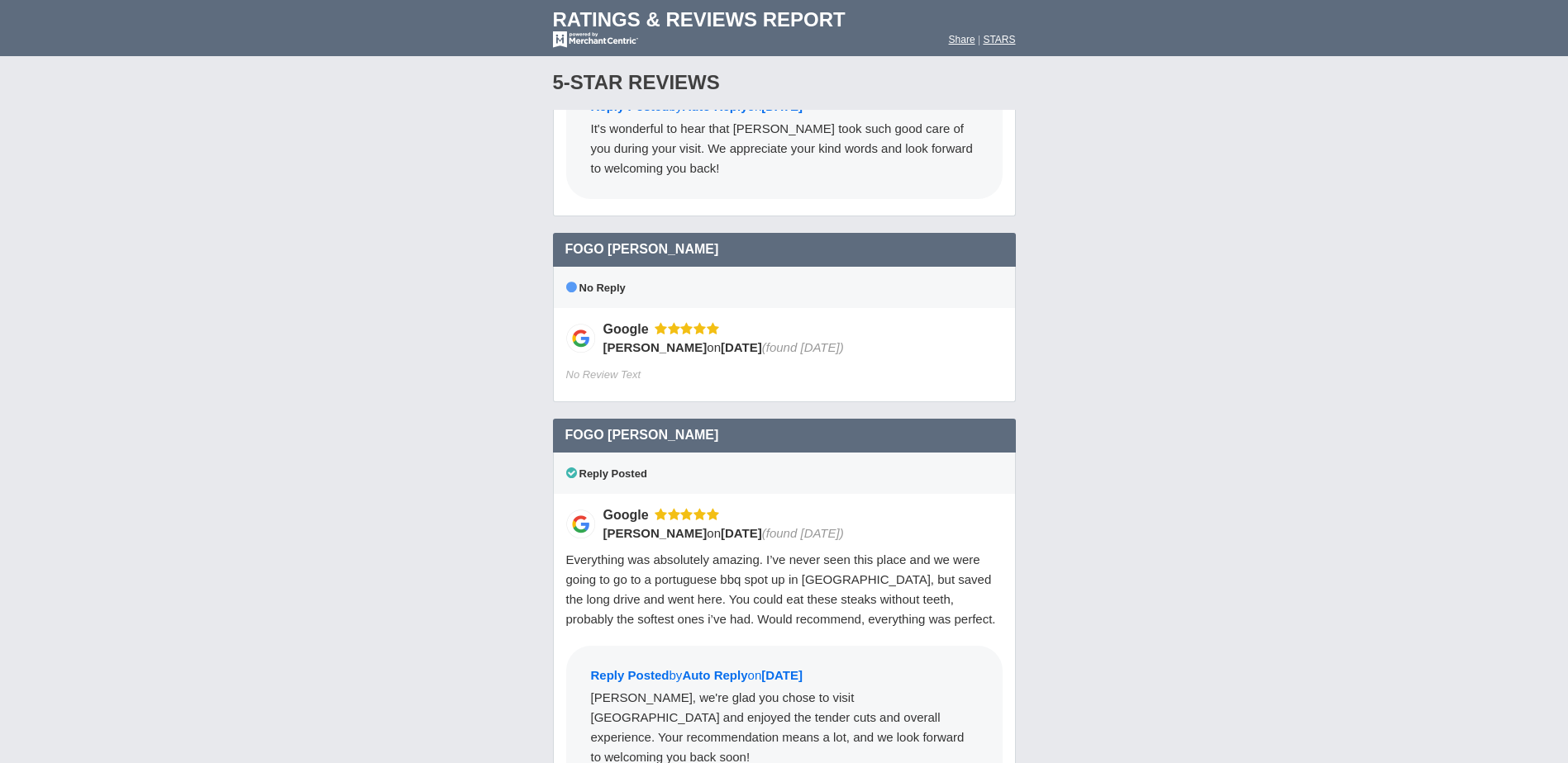
scroll to position [13135, 0]
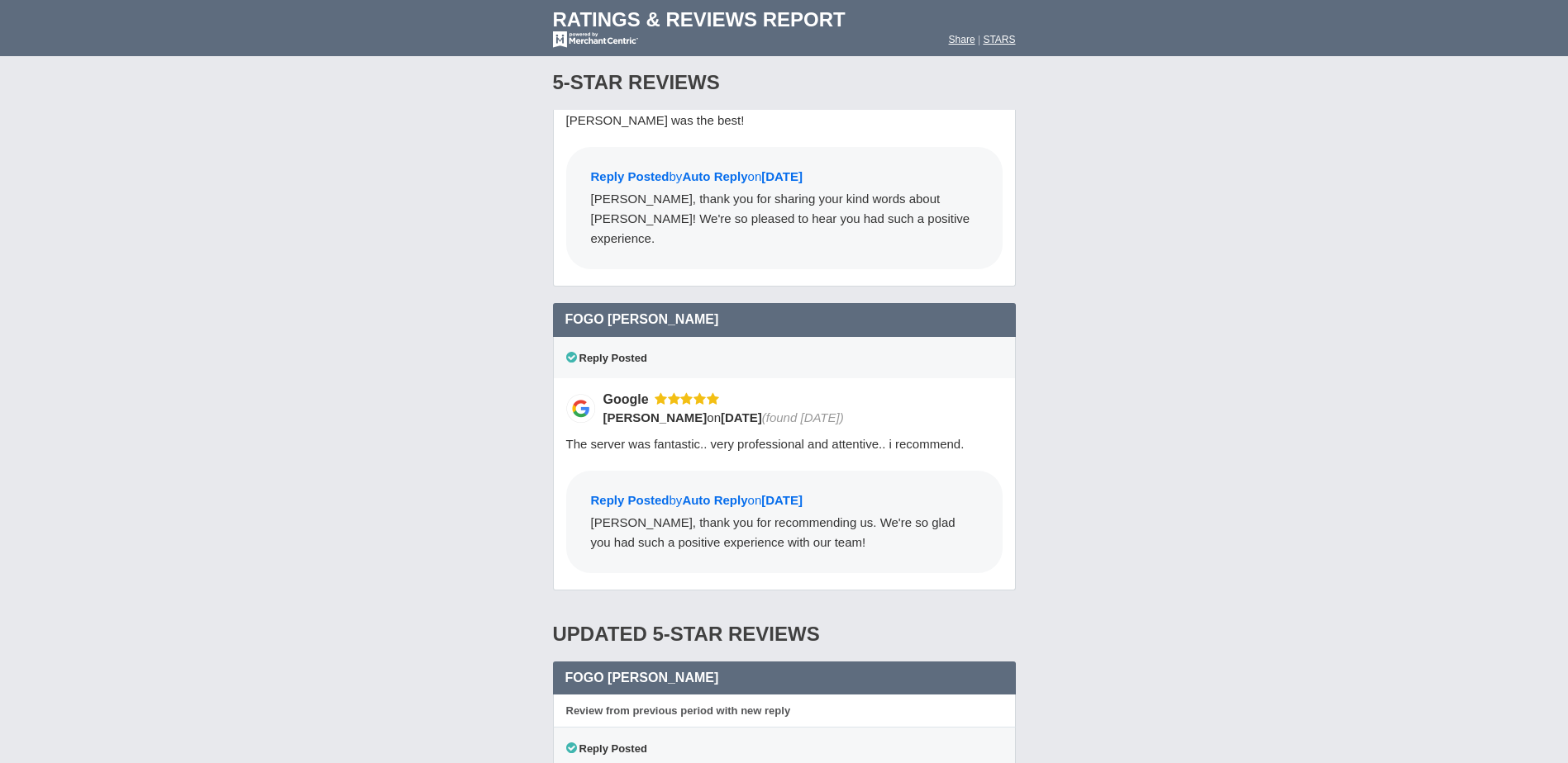
scroll to position [15200, 0]
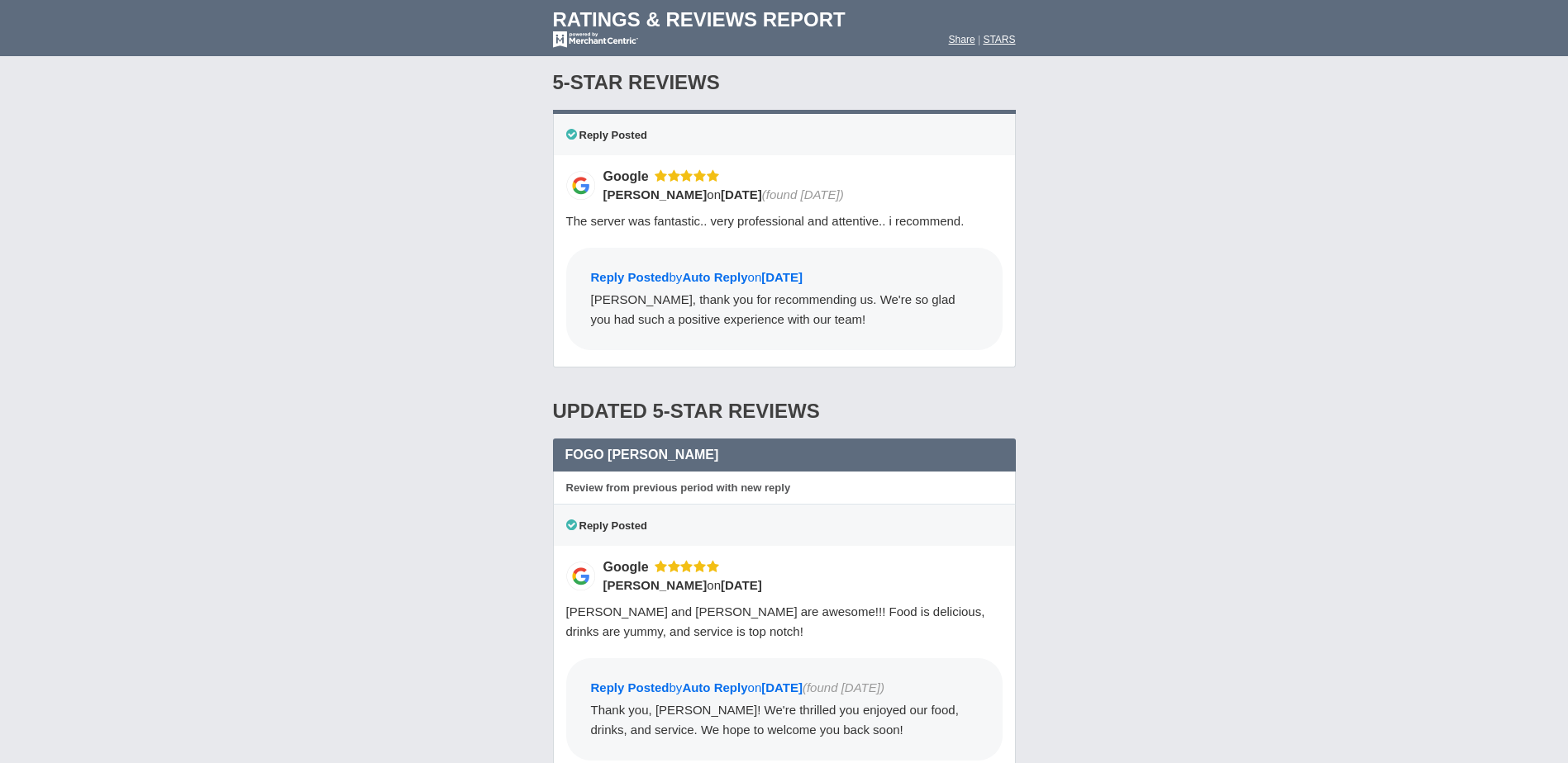
scroll to position [15448, 0]
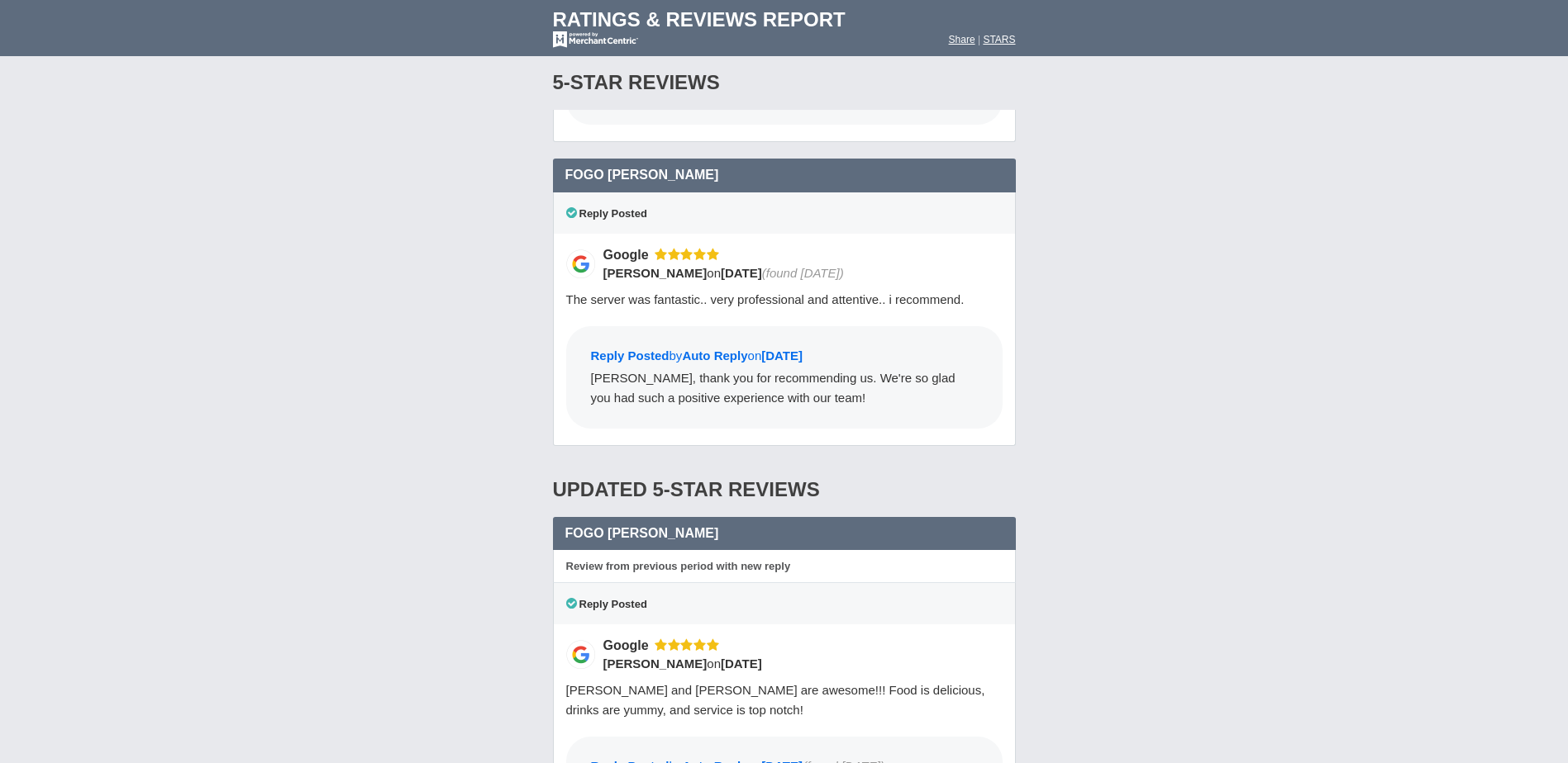
scroll to position [15283, 0]
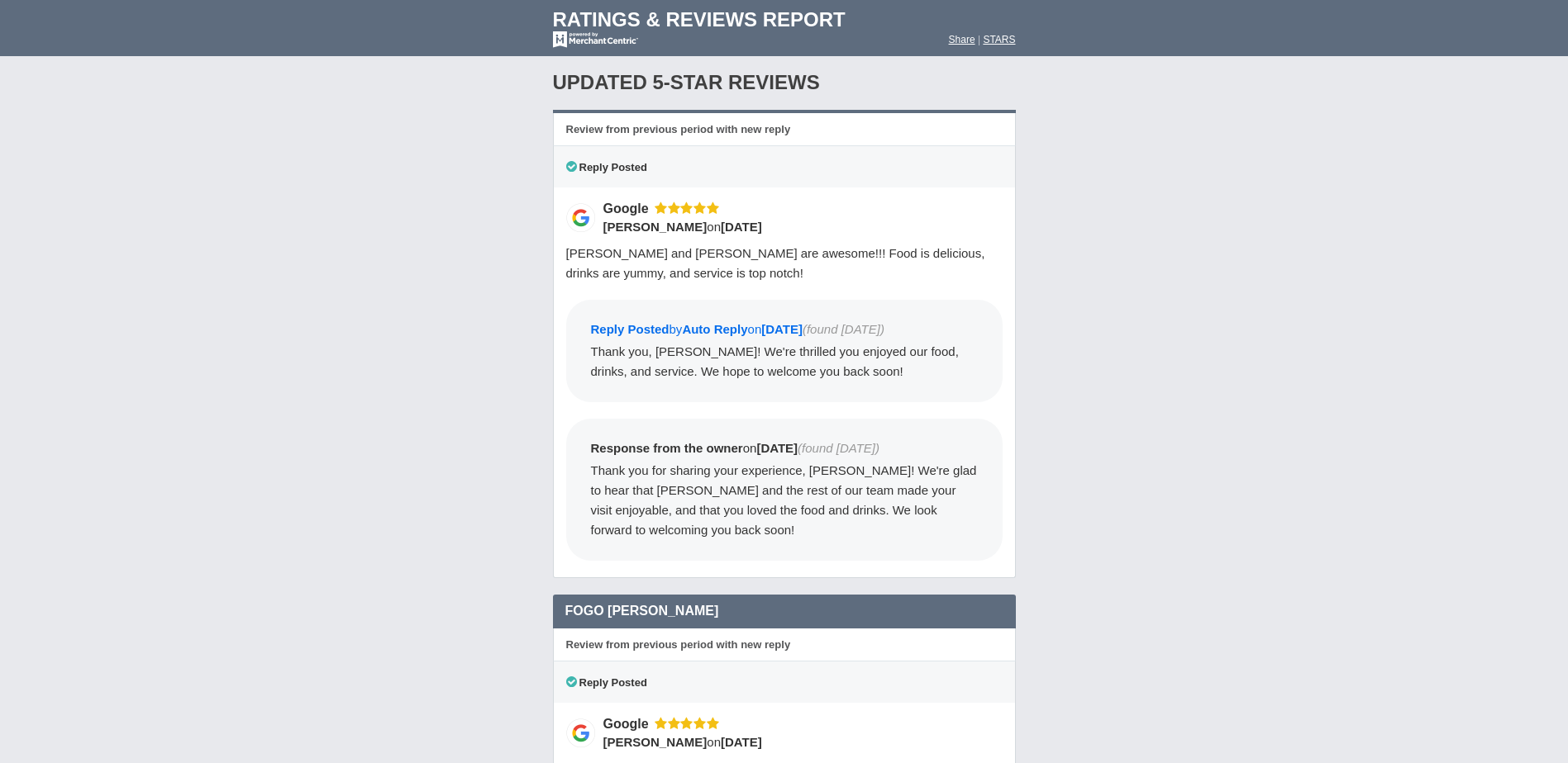
scroll to position [15778, 0]
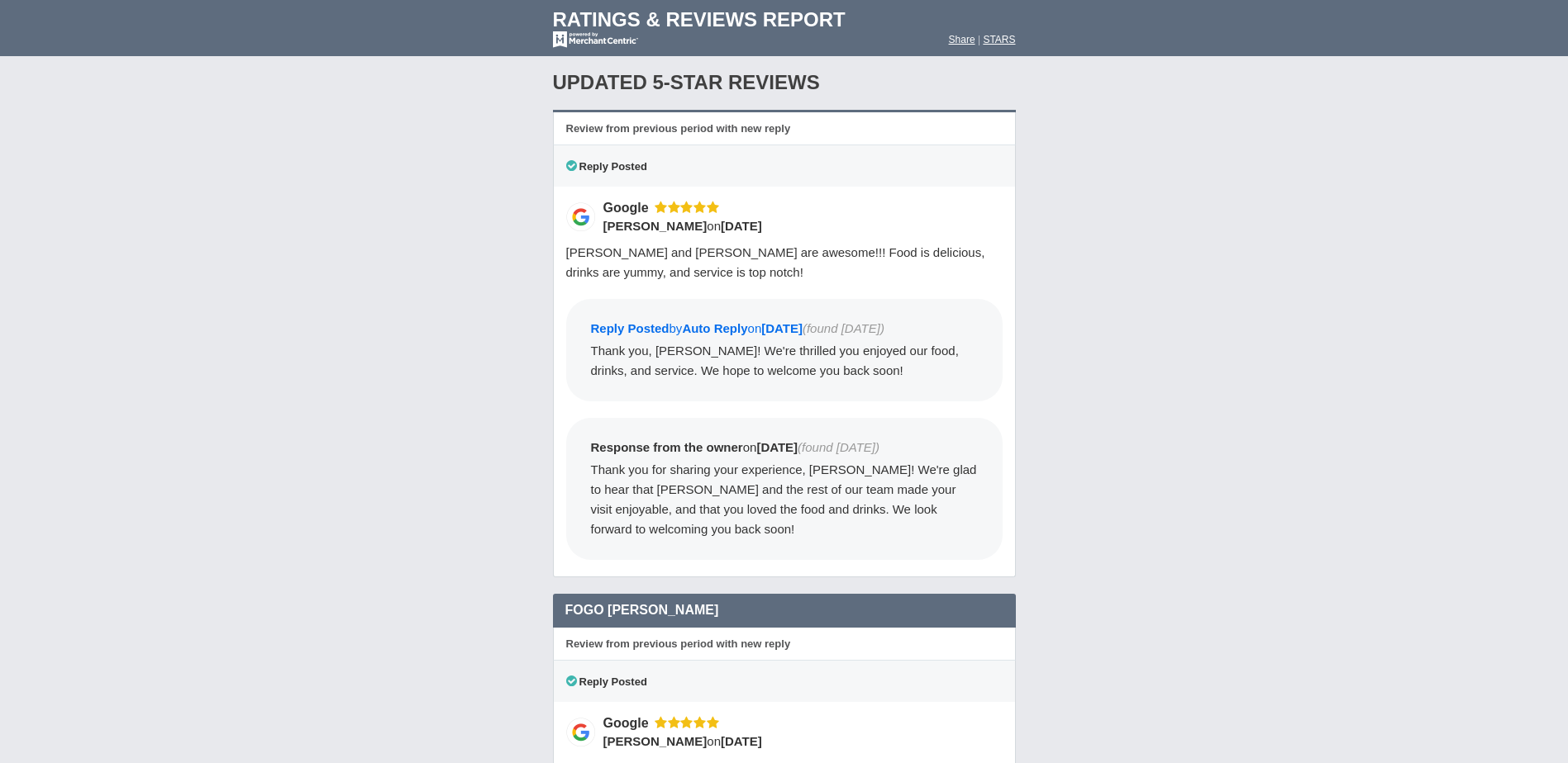
drag, startPoint x: 1296, startPoint y: 300, endPoint x: 1213, endPoint y: 412, distance: 139.4
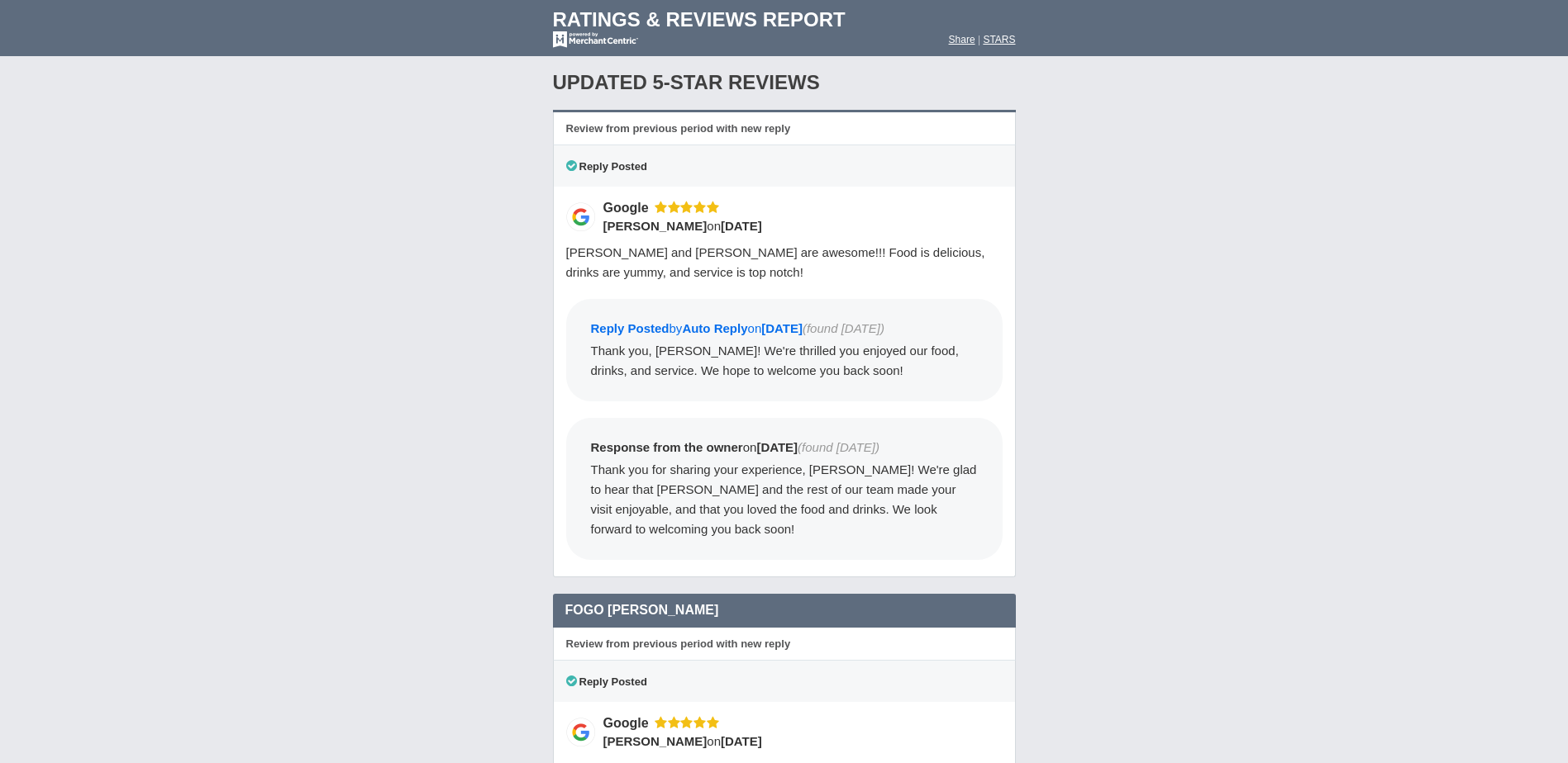
drag, startPoint x: 1144, startPoint y: 462, endPoint x: 1074, endPoint y: 537, distance: 102.6
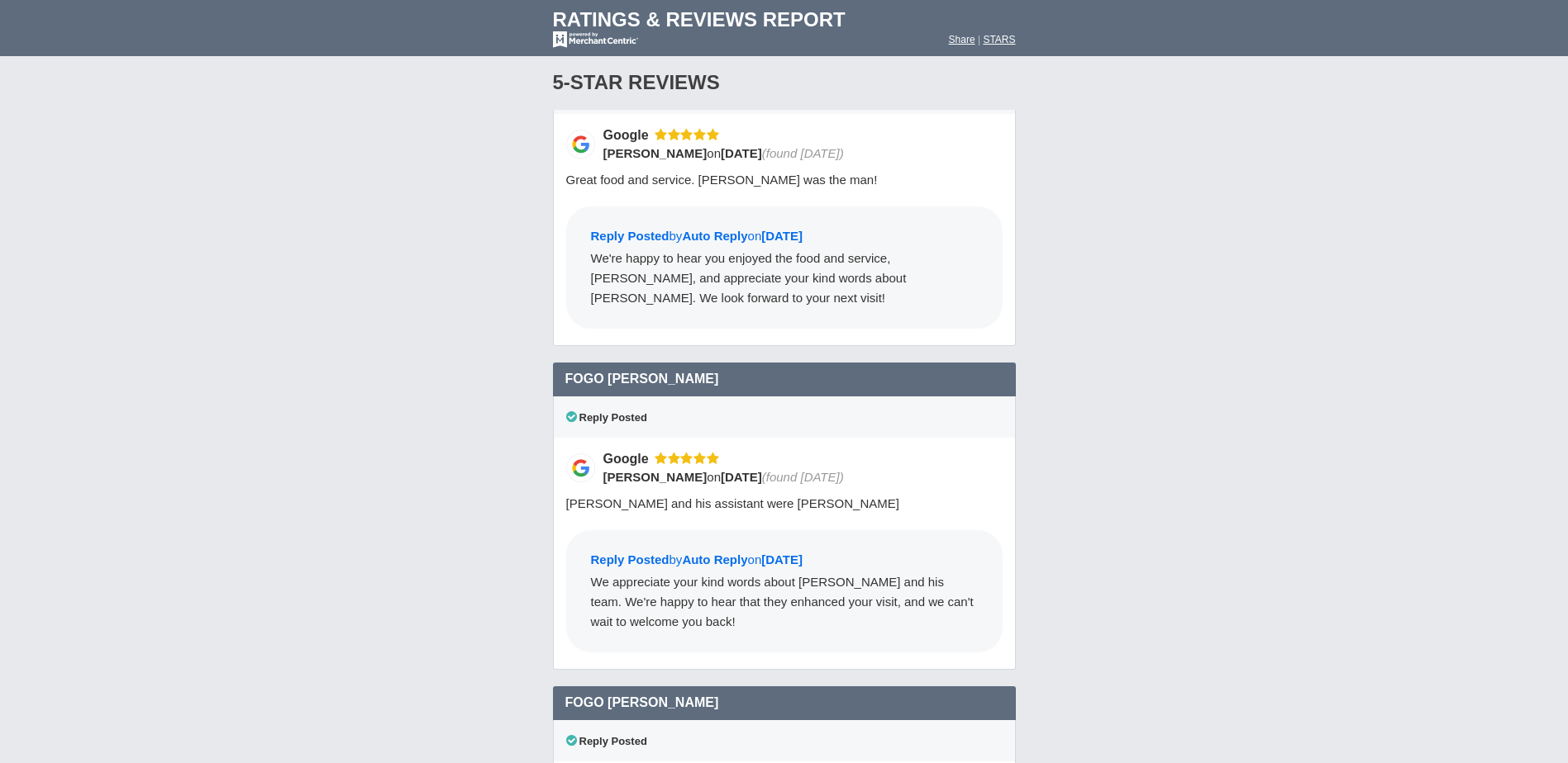
scroll to position [9996, 0]
